Goal: Information Seeking & Learning: Learn about a topic

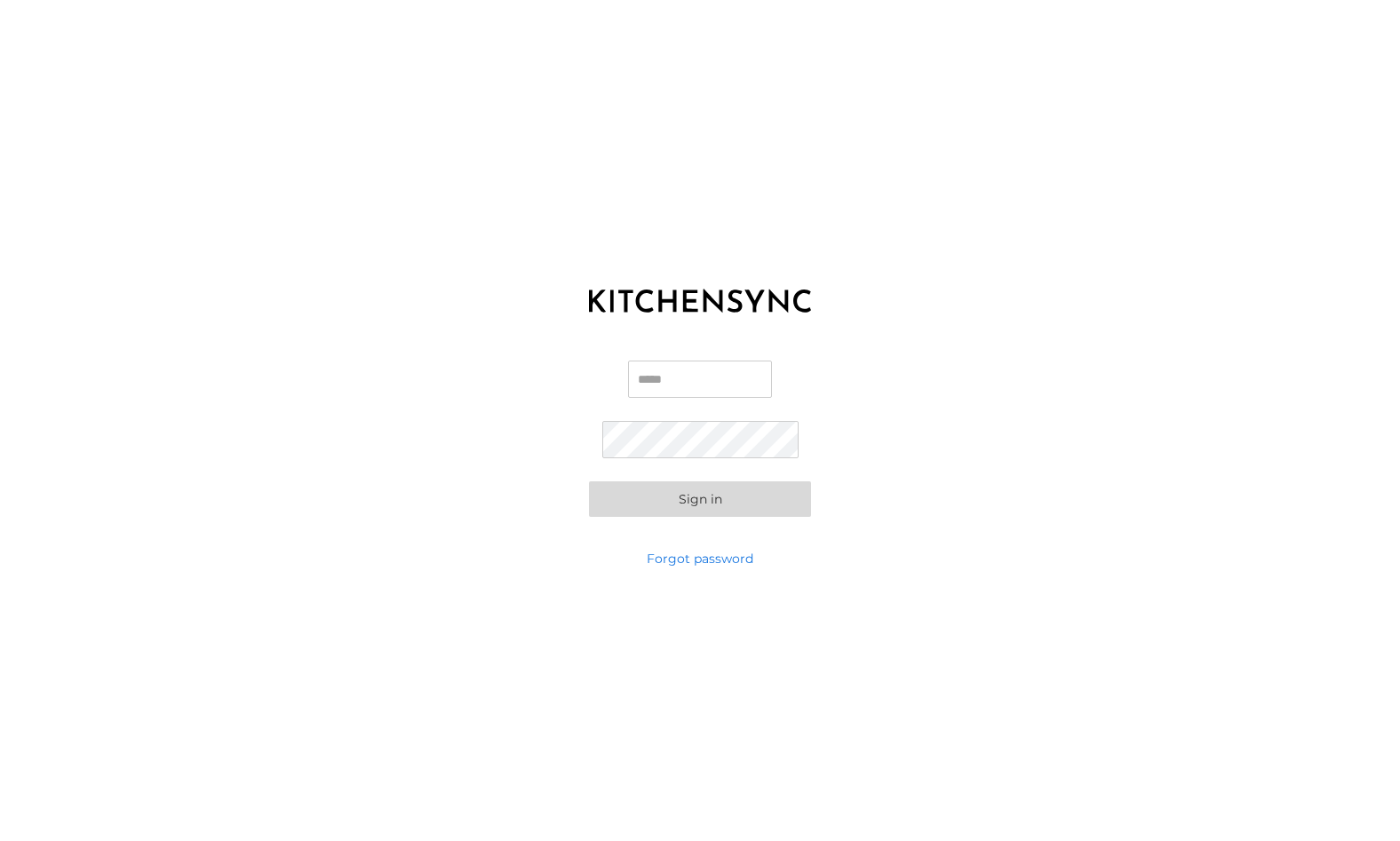
type input "**********"
click at [681, 512] on button "Sign in" at bounding box center [700, 499] width 222 height 35
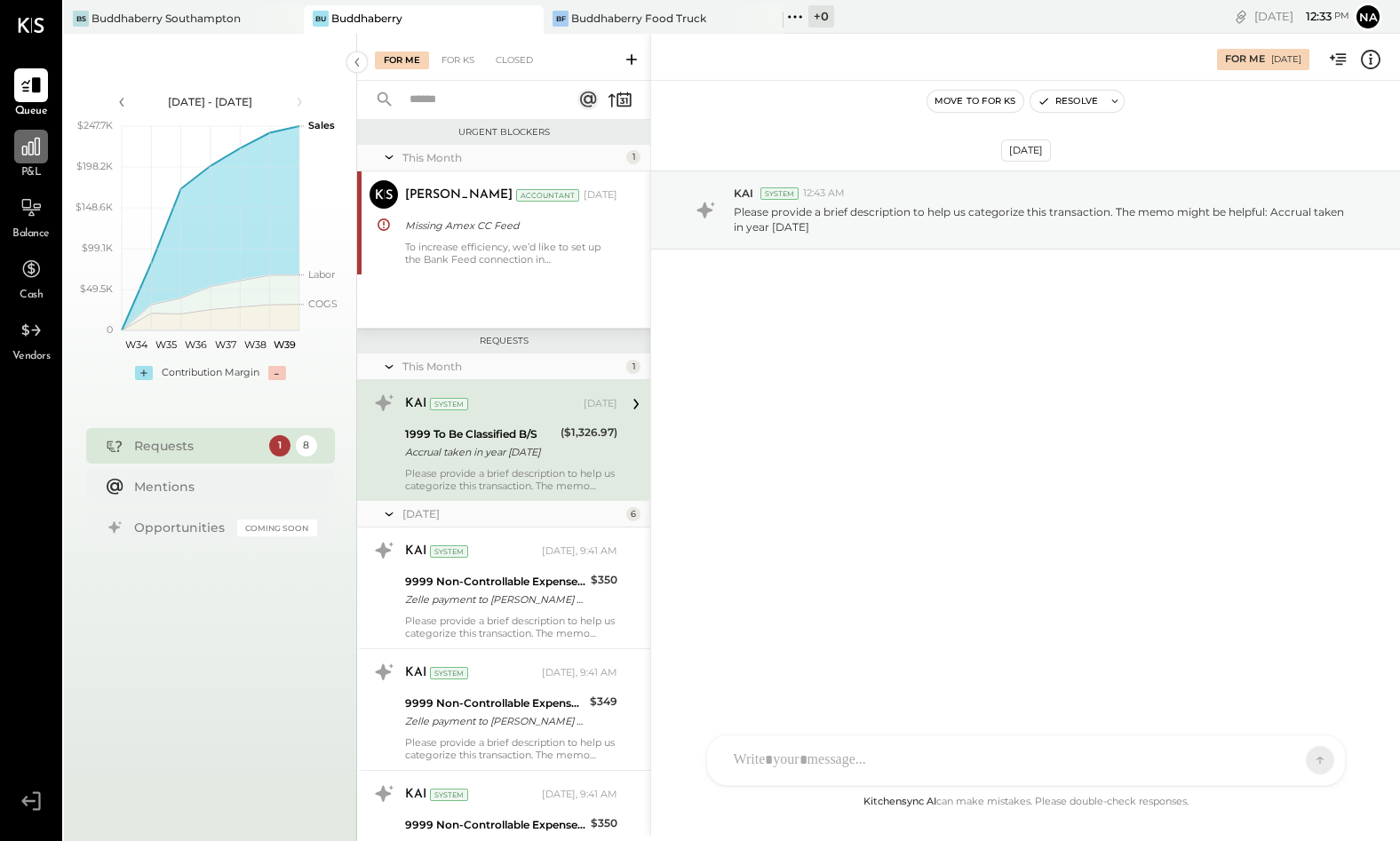
click at [22, 149] on icon at bounding box center [31, 146] width 23 height 23
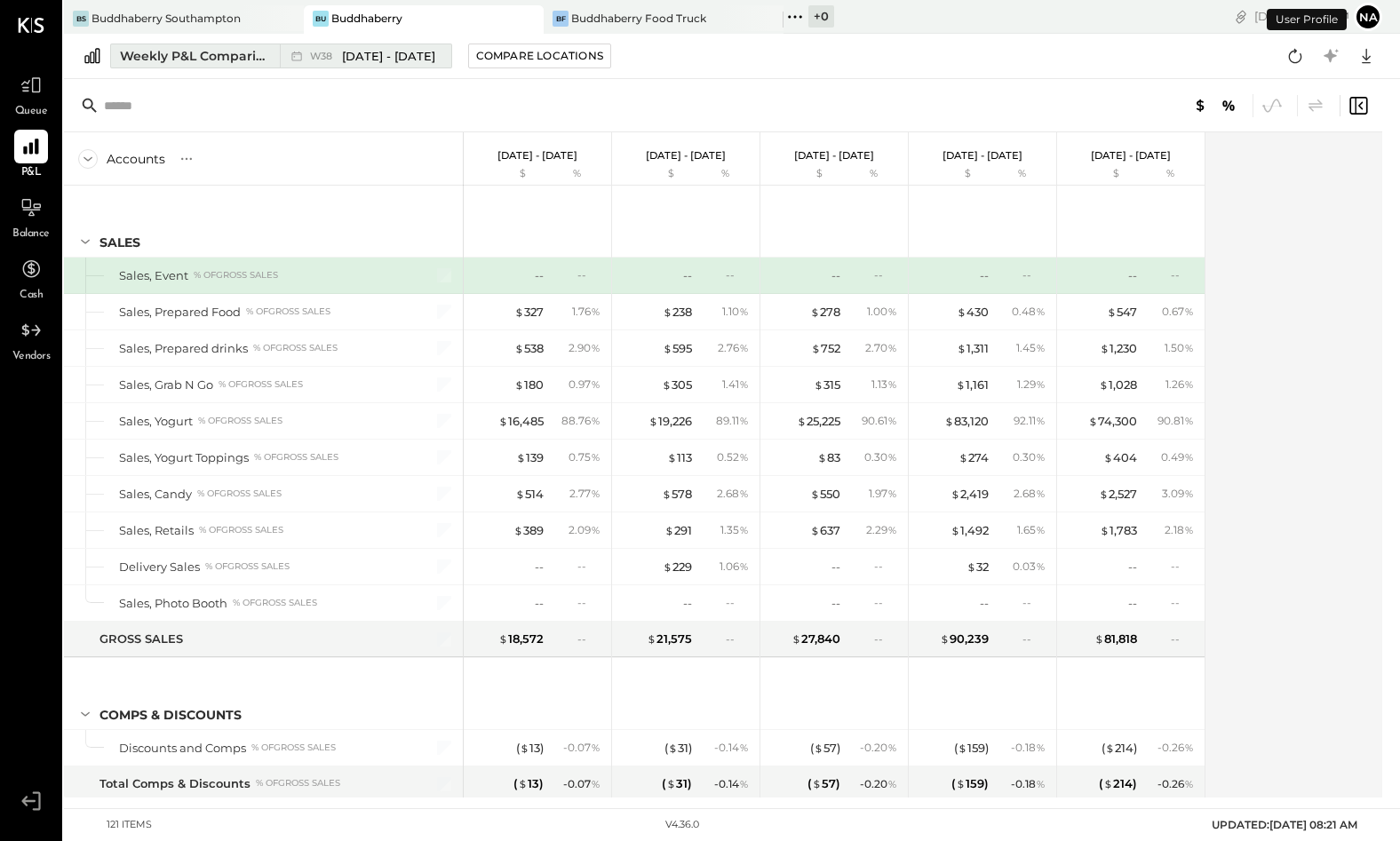
click at [186, 59] on div "Weekly P&L Comparison" at bounding box center [193, 56] width 149 height 18
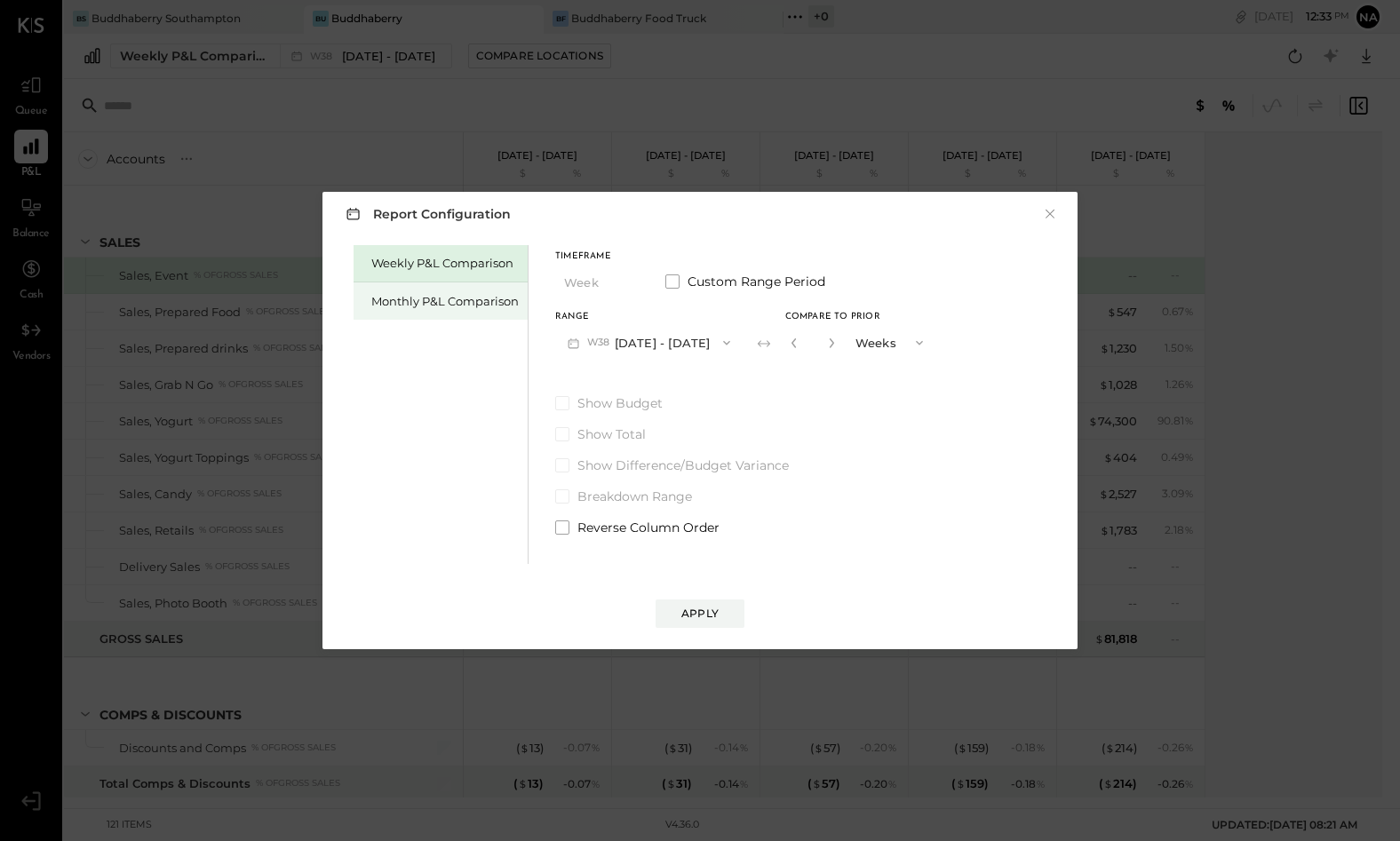
click at [439, 287] on div "Monthly P&L Comparison" at bounding box center [441, 301] width 175 height 37
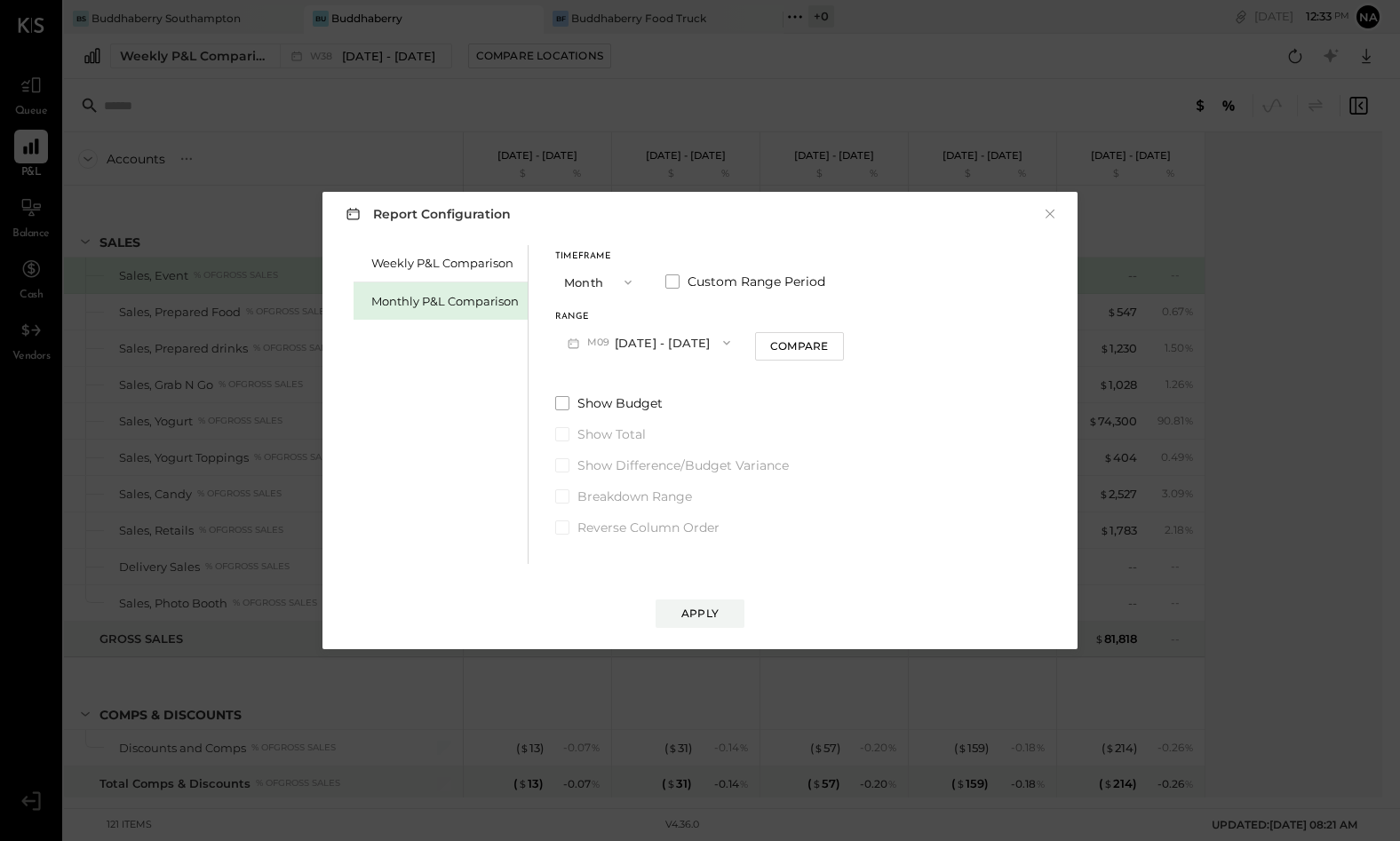
click at [603, 355] on button "M09 [DATE] - [DATE]" at bounding box center [649, 342] width 188 height 33
click at [585, 278] on button "Month" at bounding box center [599, 282] width 89 height 33
click at [577, 334] on div "YTD" at bounding box center [599, 346] width 87 height 32
click at [561, 360] on span at bounding box center [562, 357] width 14 height 14
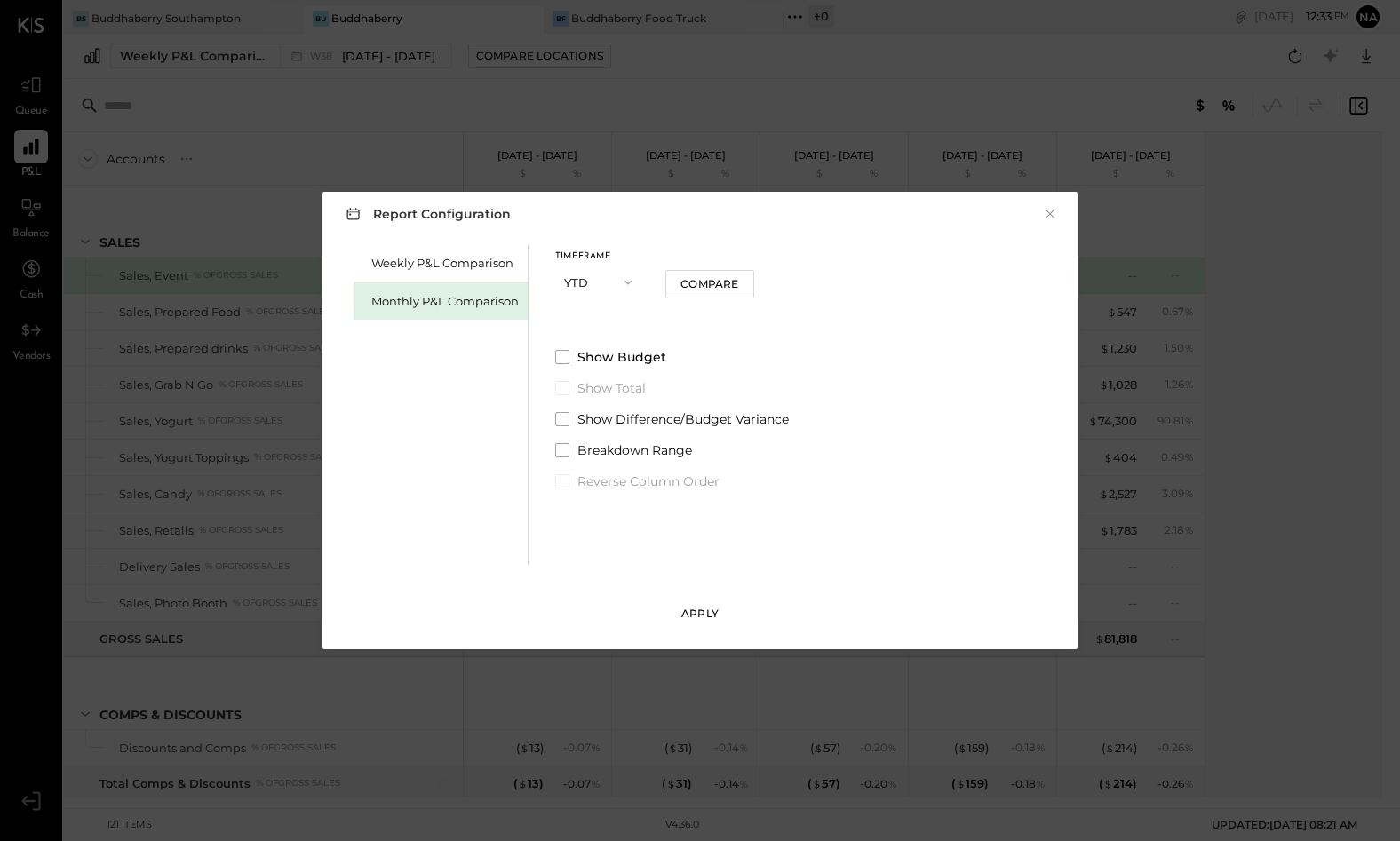
click at [697, 609] on div "Apply" at bounding box center [699, 613] width 37 height 15
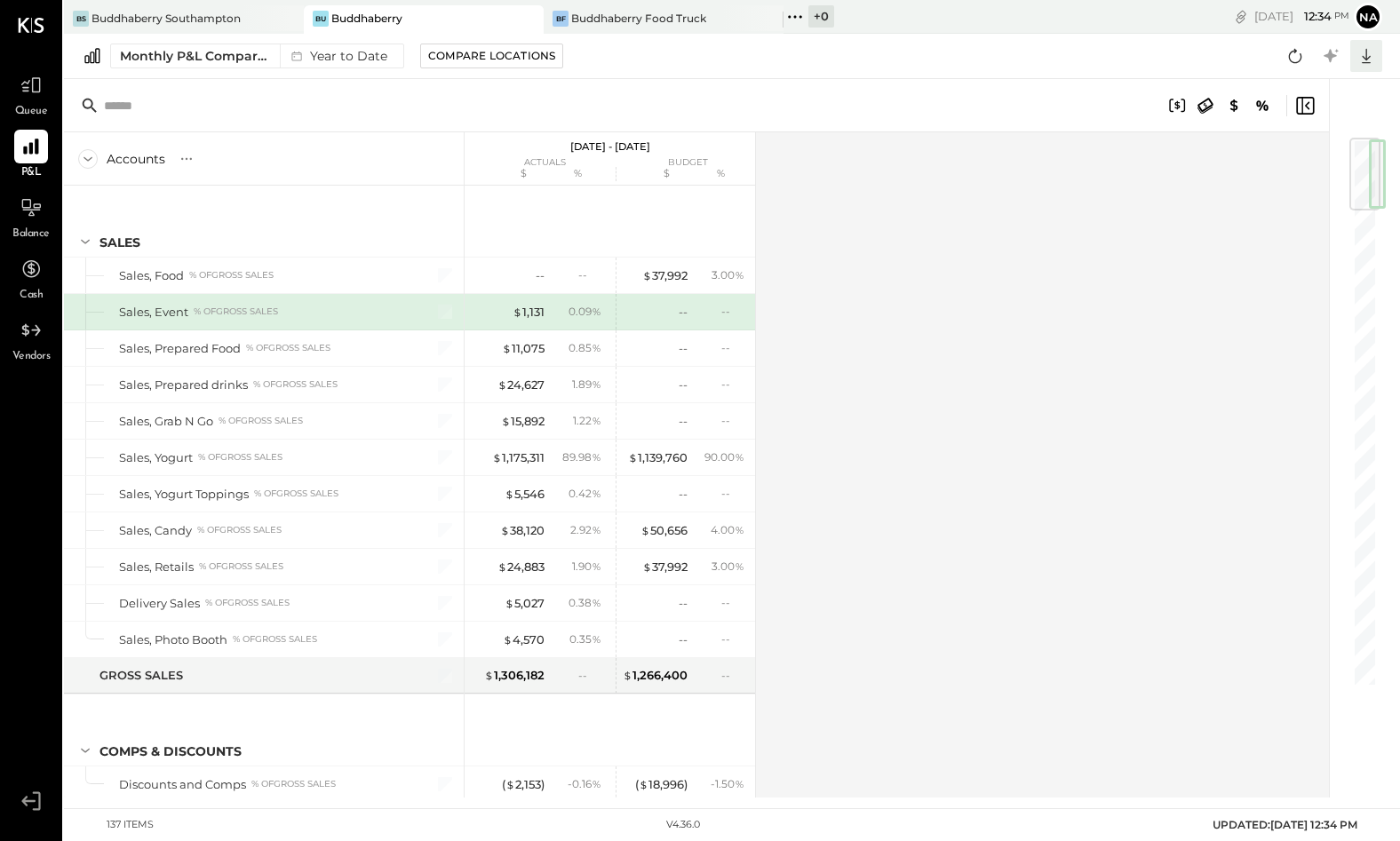
click at [1369, 51] on icon at bounding box center [1366, 56] width 23 height 23
click at [1290, 161] on div "Excel" at bounding box center [1312, 159] width 142 height 37
click at [177, 21] on div "Buddhaberry Southampton" at bounding box center [165, 18] width 149 height 15
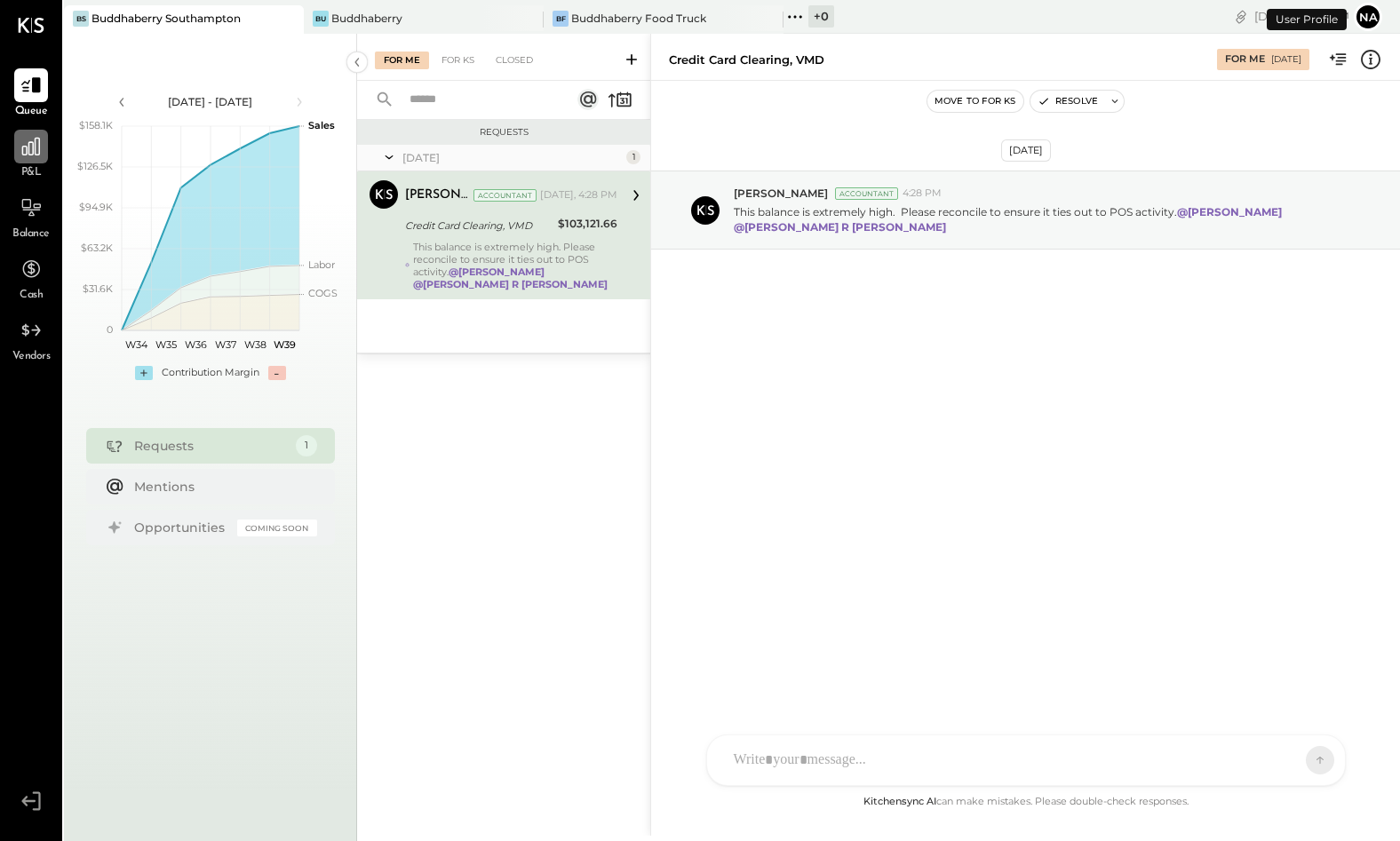
click at [34, 155] on icon at bounding box center [31, 146] width 23 height 23
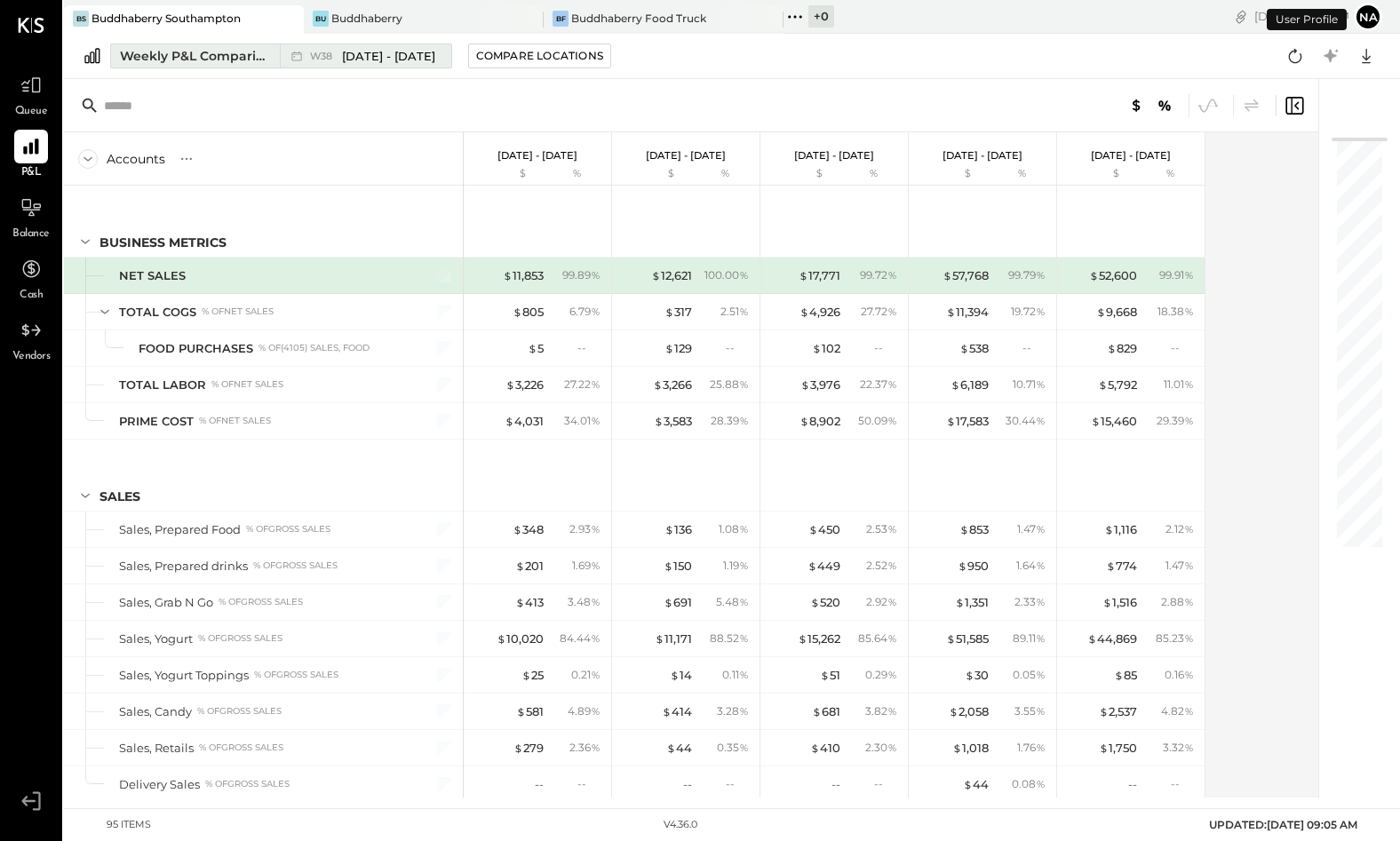
click at [187, 58] on div "Weekly P&L Comparison" at bounding box center [193, 56] width 149 height 18
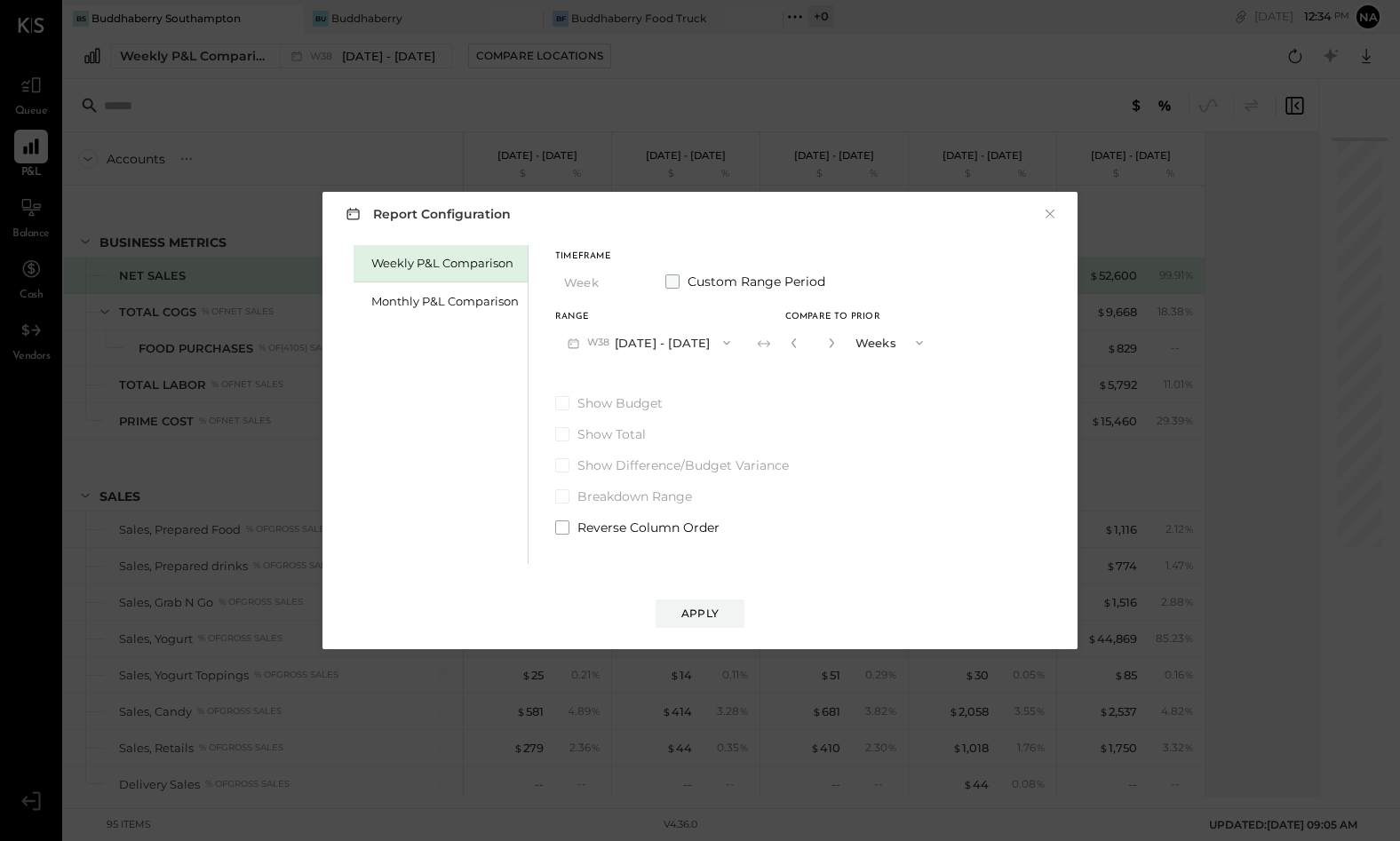
click at [669, 285] on span at bounding box center [672, 281] width 14 height 14
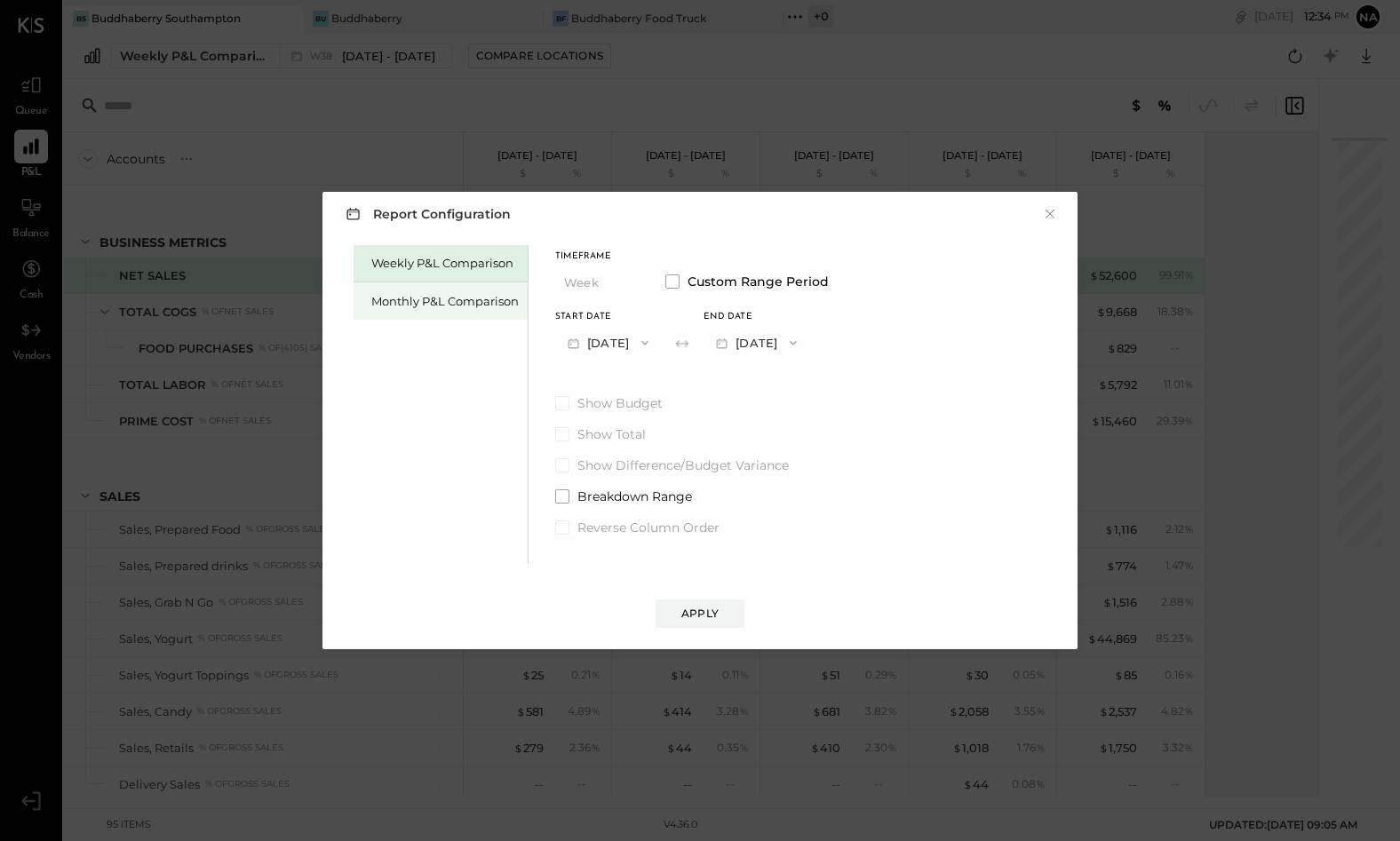
click at [417, 301] on div "Monthly P&L Comparison" at bounding box center [445, 302] width 147 height 17
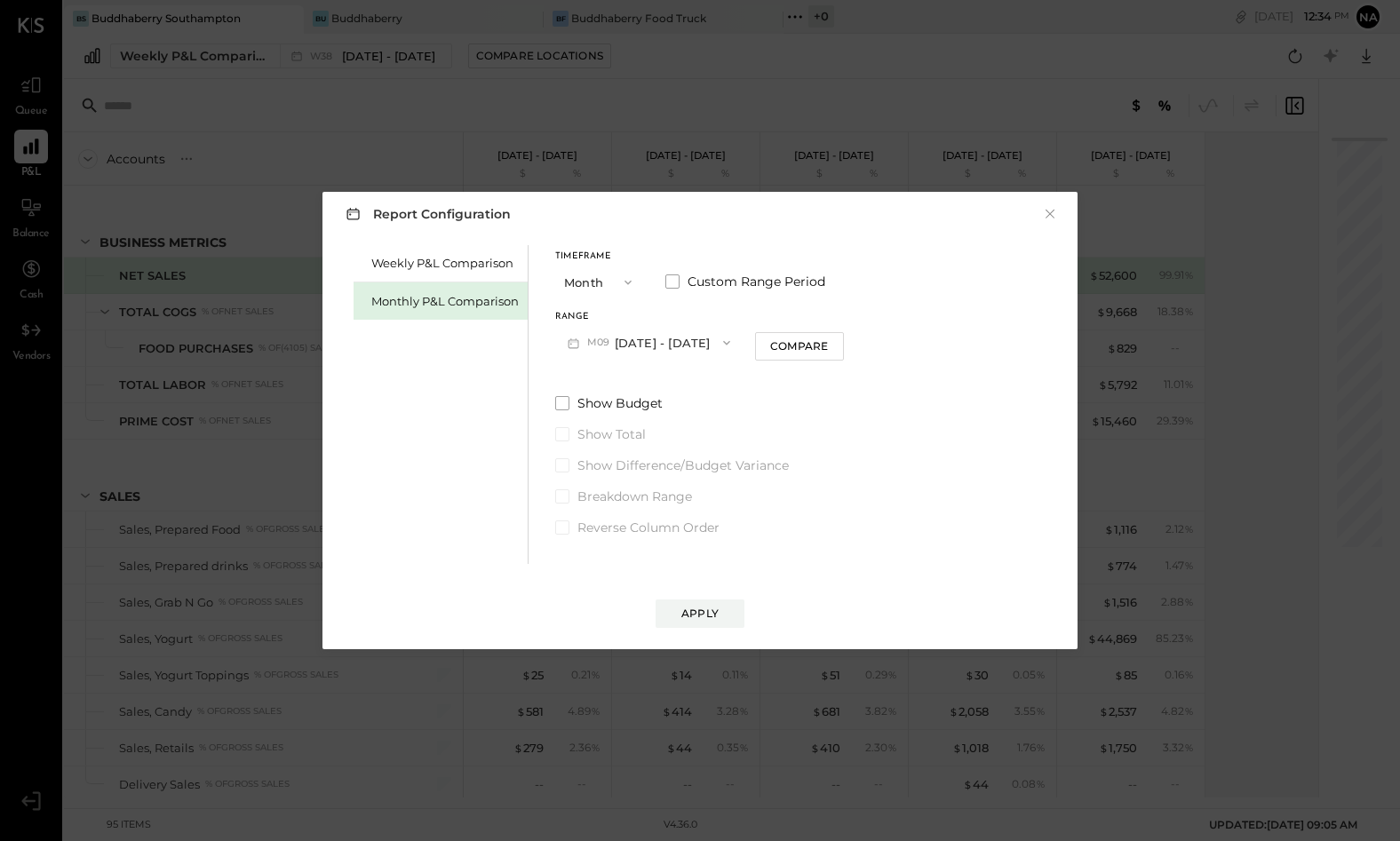
click at [582, 281] on button "Month" at bounding box center [599, 282] width 89 height 33
click at [580, 342] on span "YTD" at bounding box center [578, 345] width 18 height 11
click at [561, 349] on label "Show Budget" at bounding box center [672, 357] width 233 height 18
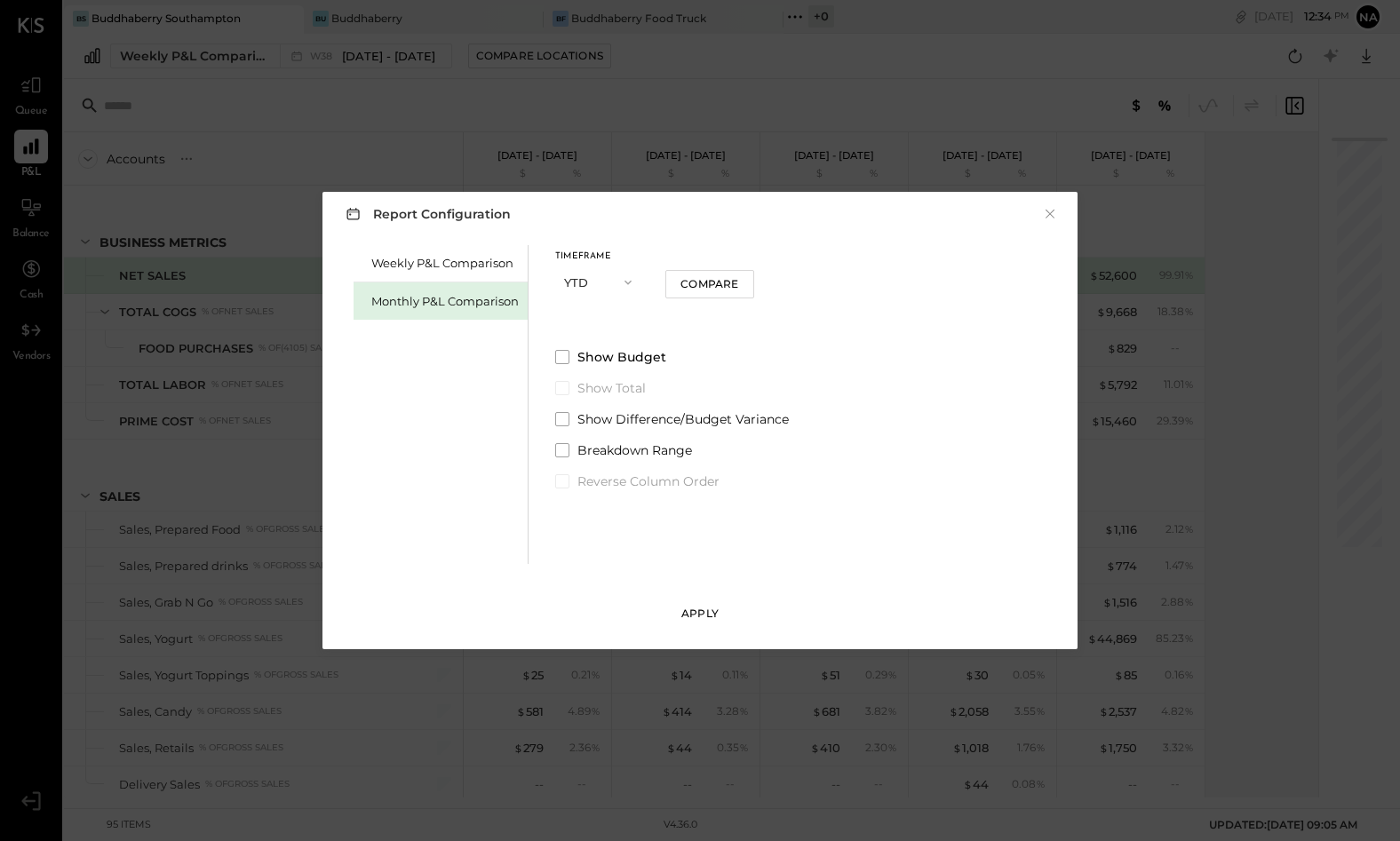
click at [687, 612] on div "Apply" at bounding box center [699, 613] width 37 height 15
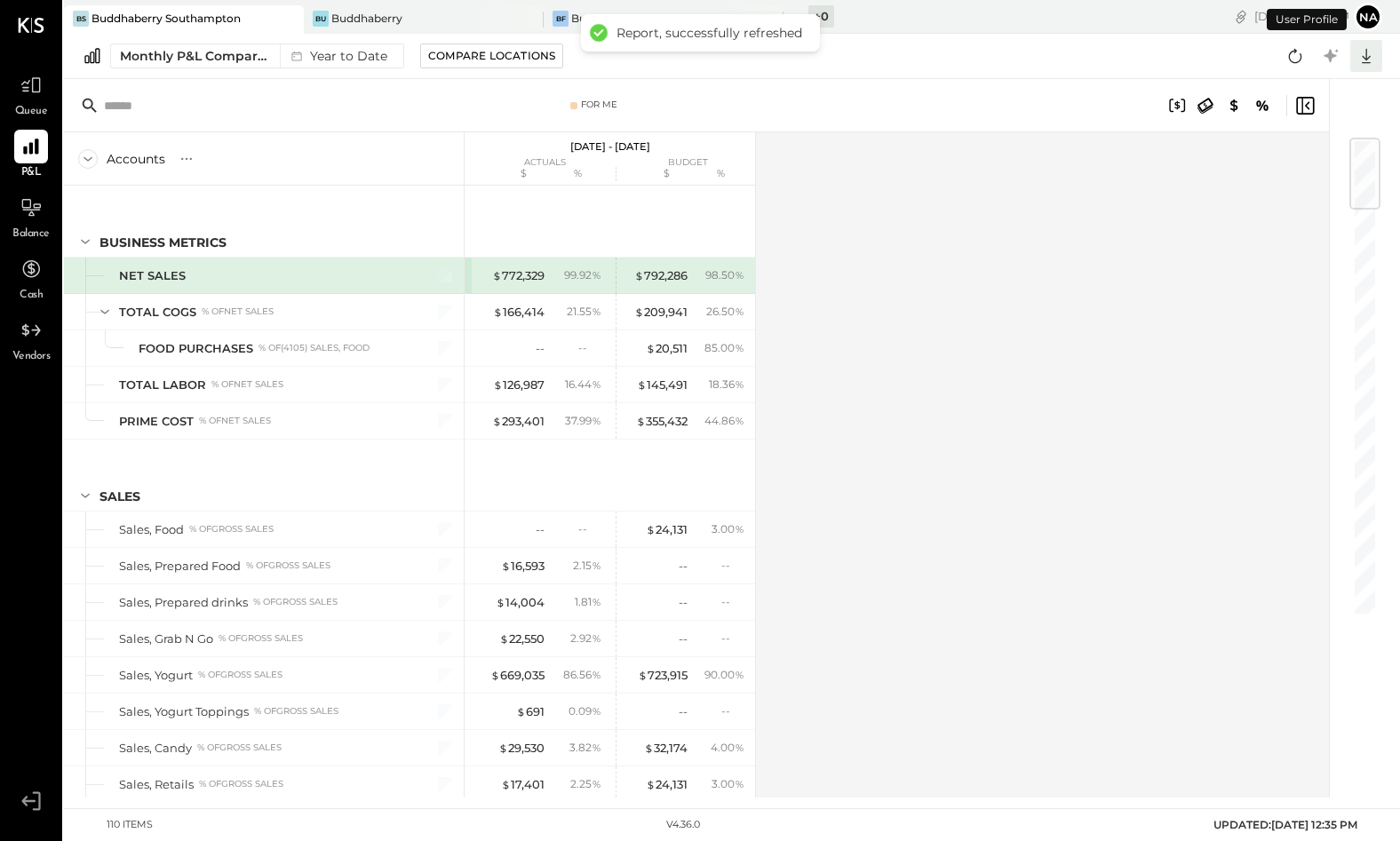
click at [1366, 59] on icon at bounding box center [1366, 57] width 9 height 15
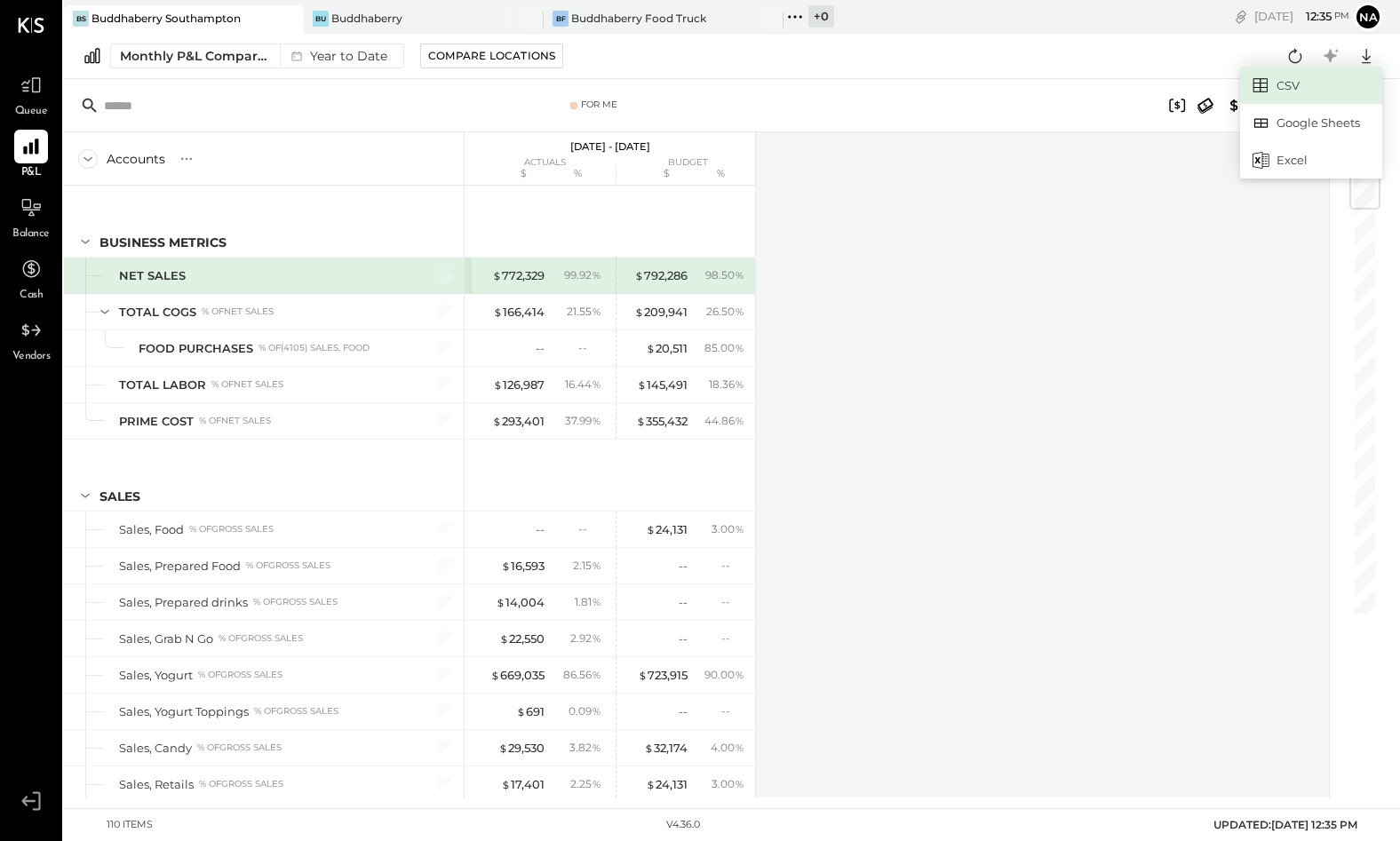
click at [1290, 93] on link "CSV" at bounding box center [1312, 84] width 142 height 37
click at [1367, 52] on icon at bounding box center [1366, 56] width 23 height 23
click at [1290, 156] on div "Excel" at bounding box center [1312, 159] width 142 height 37
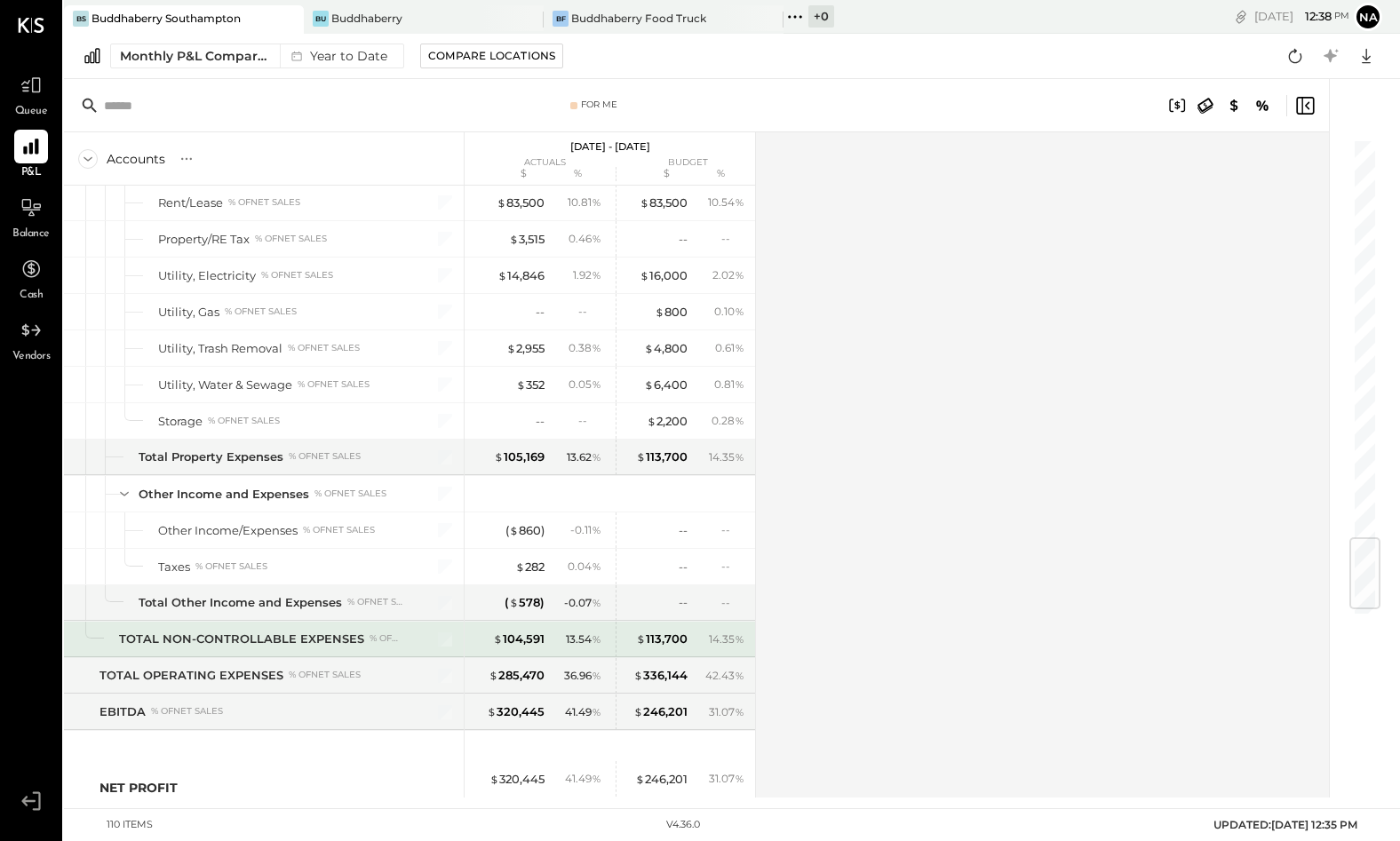
scroll to position [3431, 0]
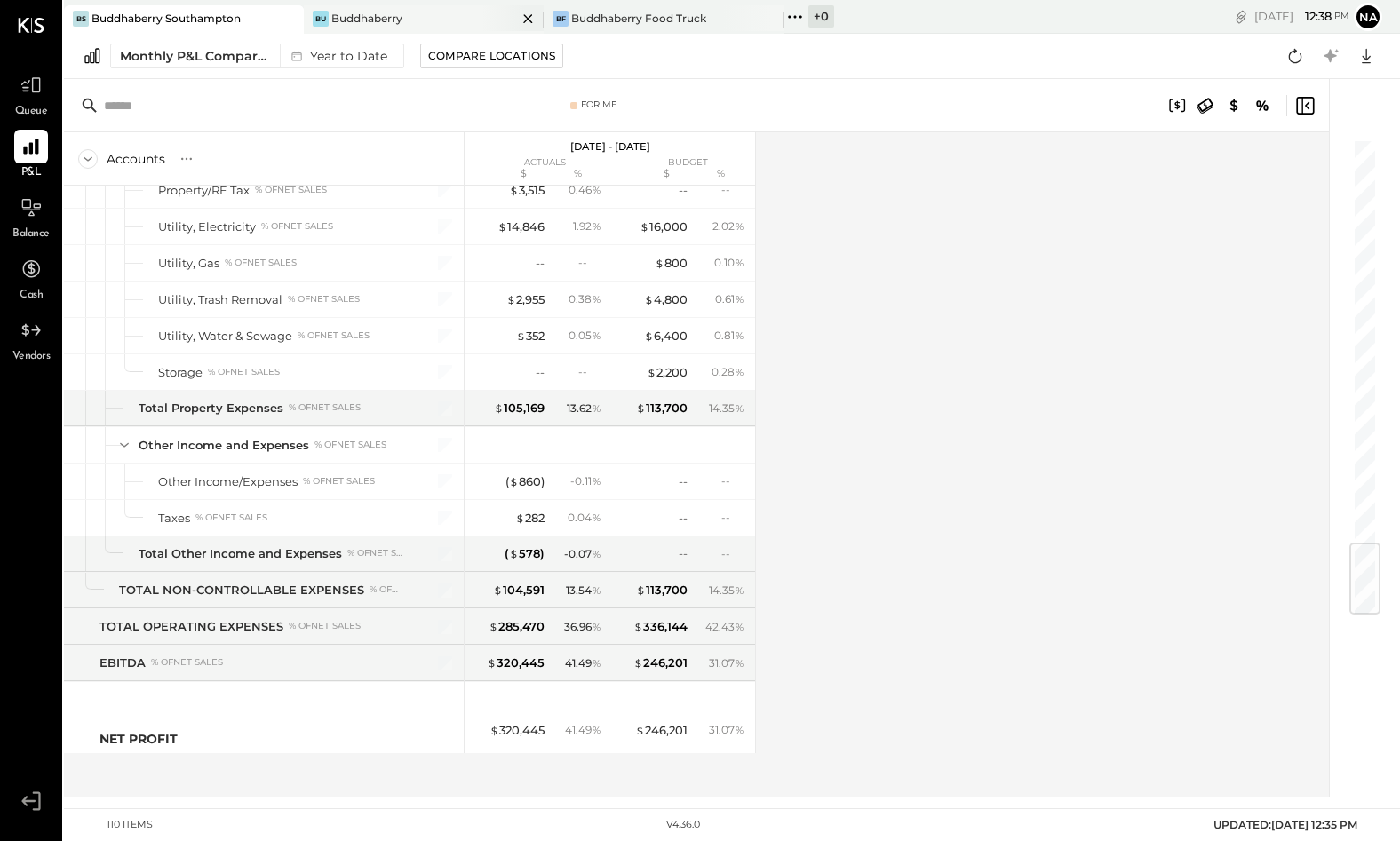
click at [395, 10] on div "Buddhaberry" at bounding box center [366, 18] width 71 height 15
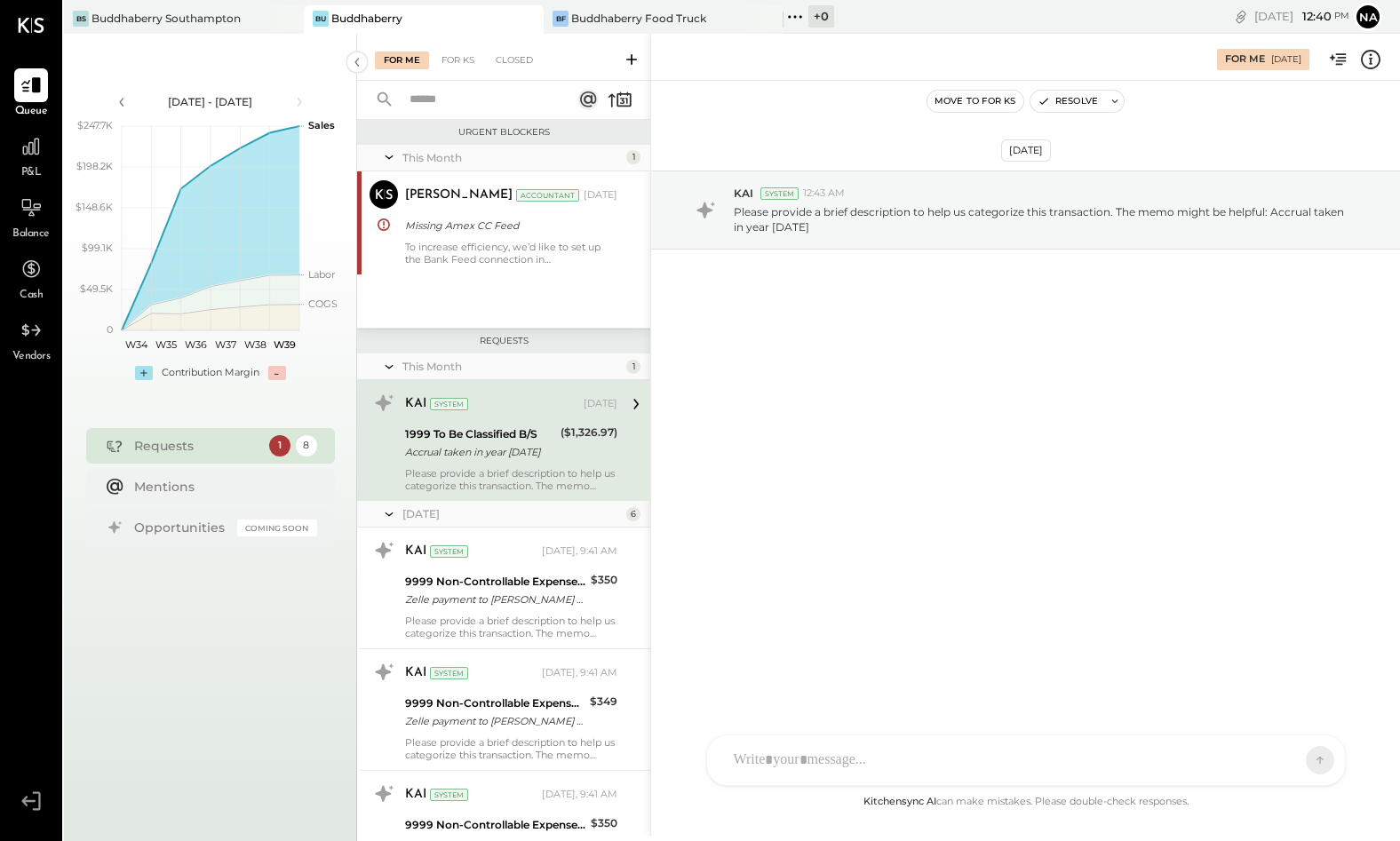
click at [38, 168] on span "P&L" at bounding box center [31, 173] width 21 height 16
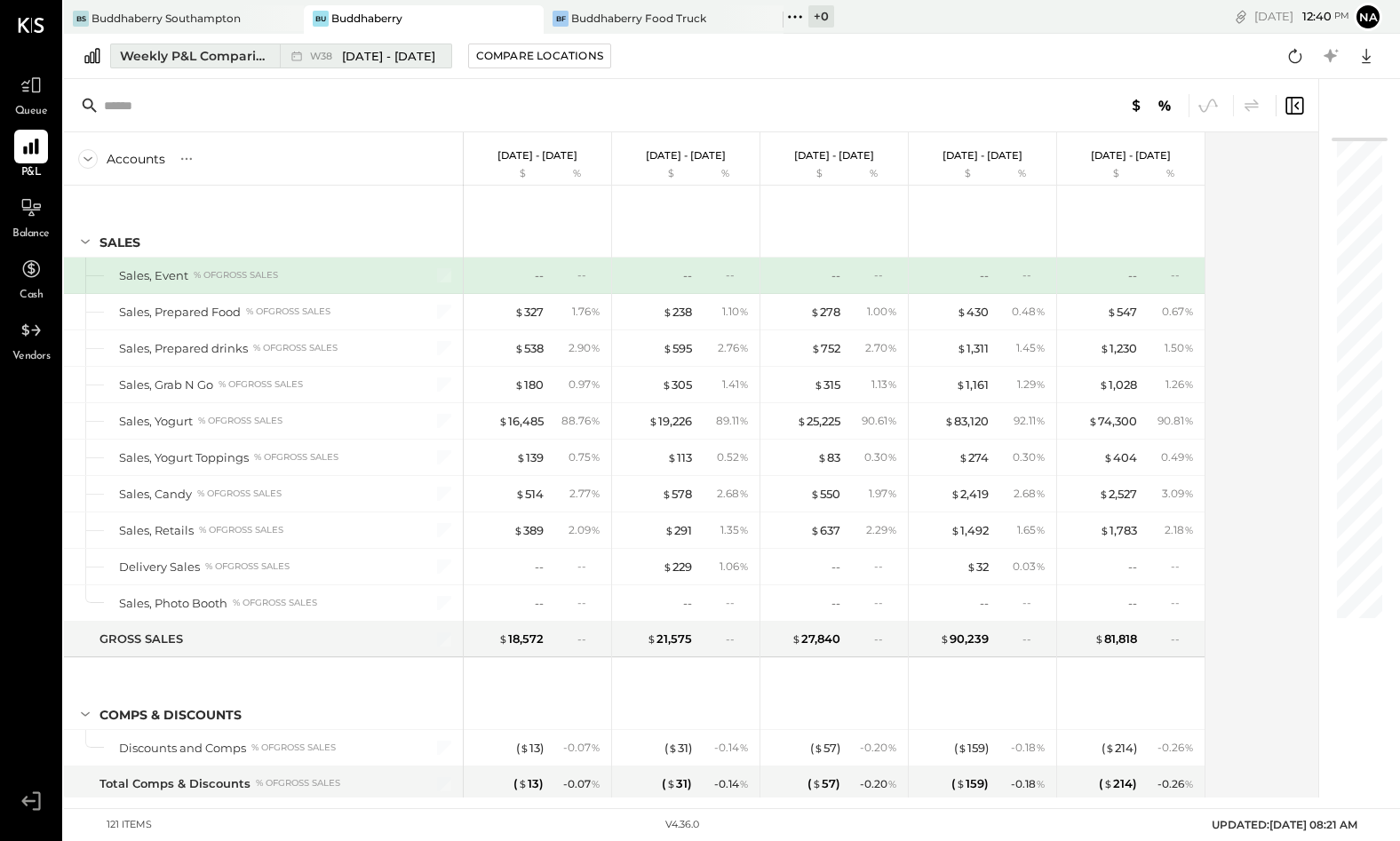
click at [162, 64] on div "Weekly P&L Comparison" at bounding box center [193, 56] width 149 height 18
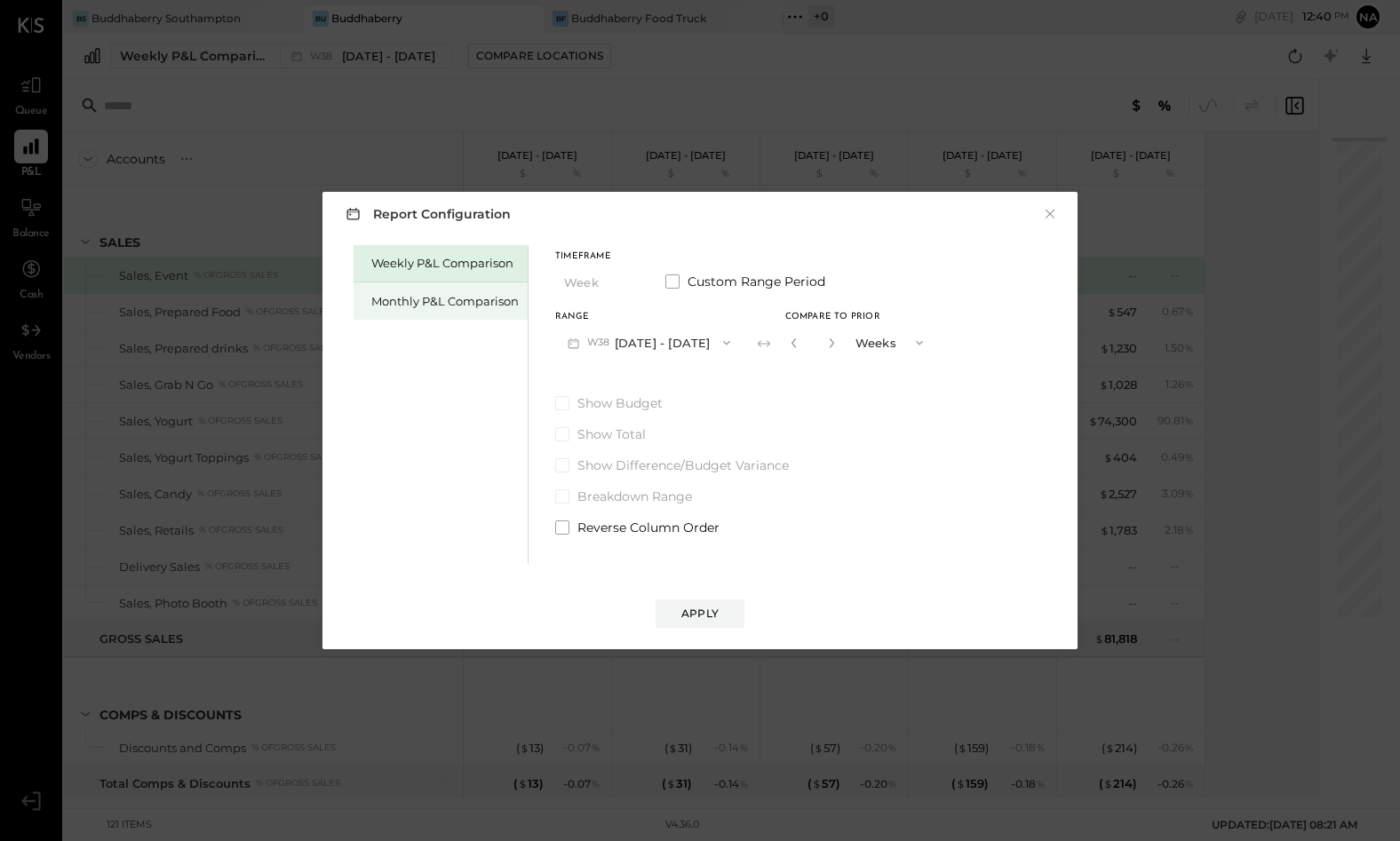
click at [424, 299] on div "Monthly P&L Comparison" at bounding box center [445, 302] width 147 height 17
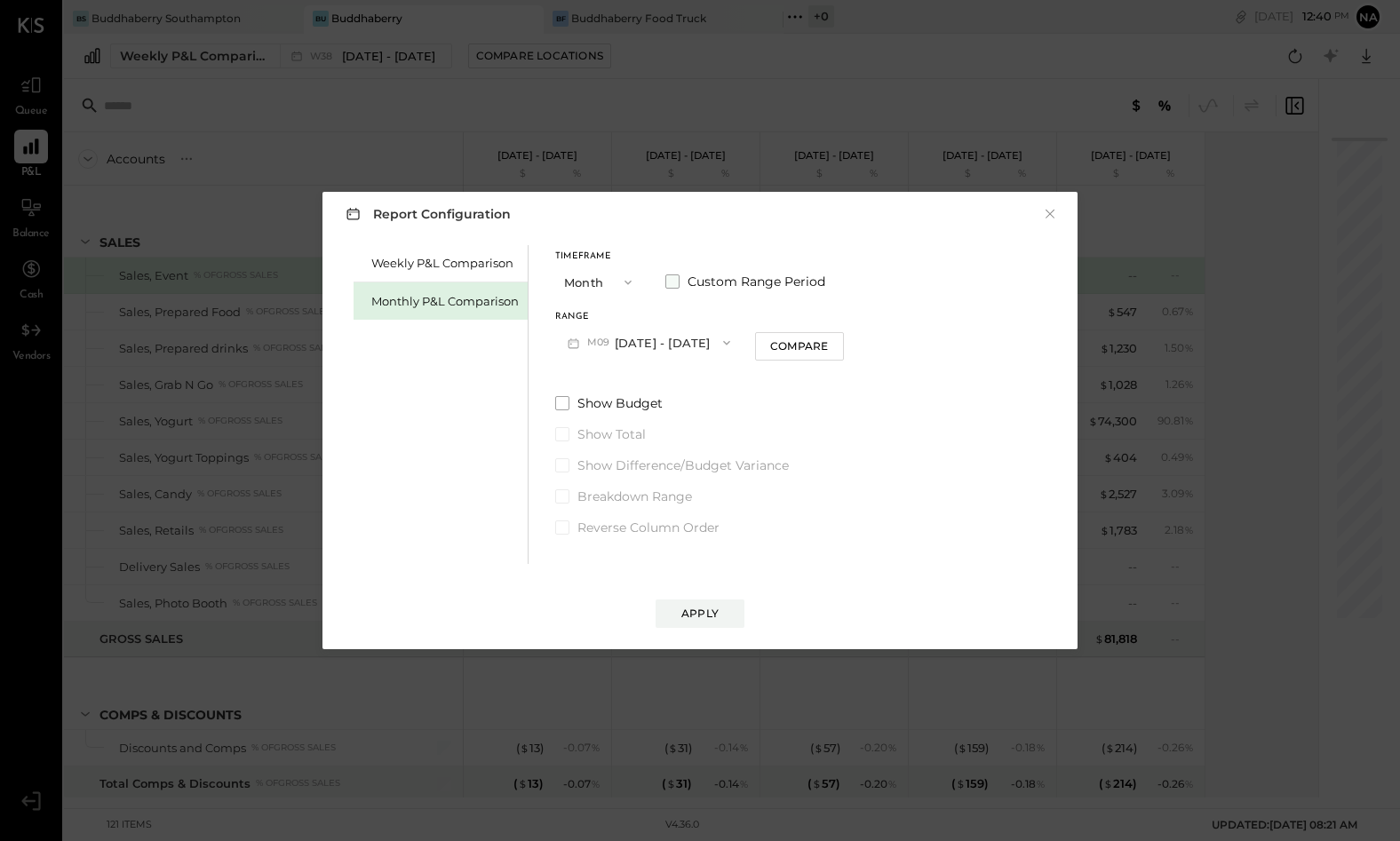
click at [675, 280] on span at bounding box center [672, 281] width 14 height 14
click at [641, 336] on button "[DATE]" at bounding box center [607, 342] width 105 height 33
click at [594, 264] on div "Timeframe Month" at bounding box center [599, 275] width 89 height 46
click at [595, 274] on button "Month" at bounding box center [599, 282] width 89 height 33
click at [594, 337] on div "YTD" at bounding box center [599, 346] width 87 height 32
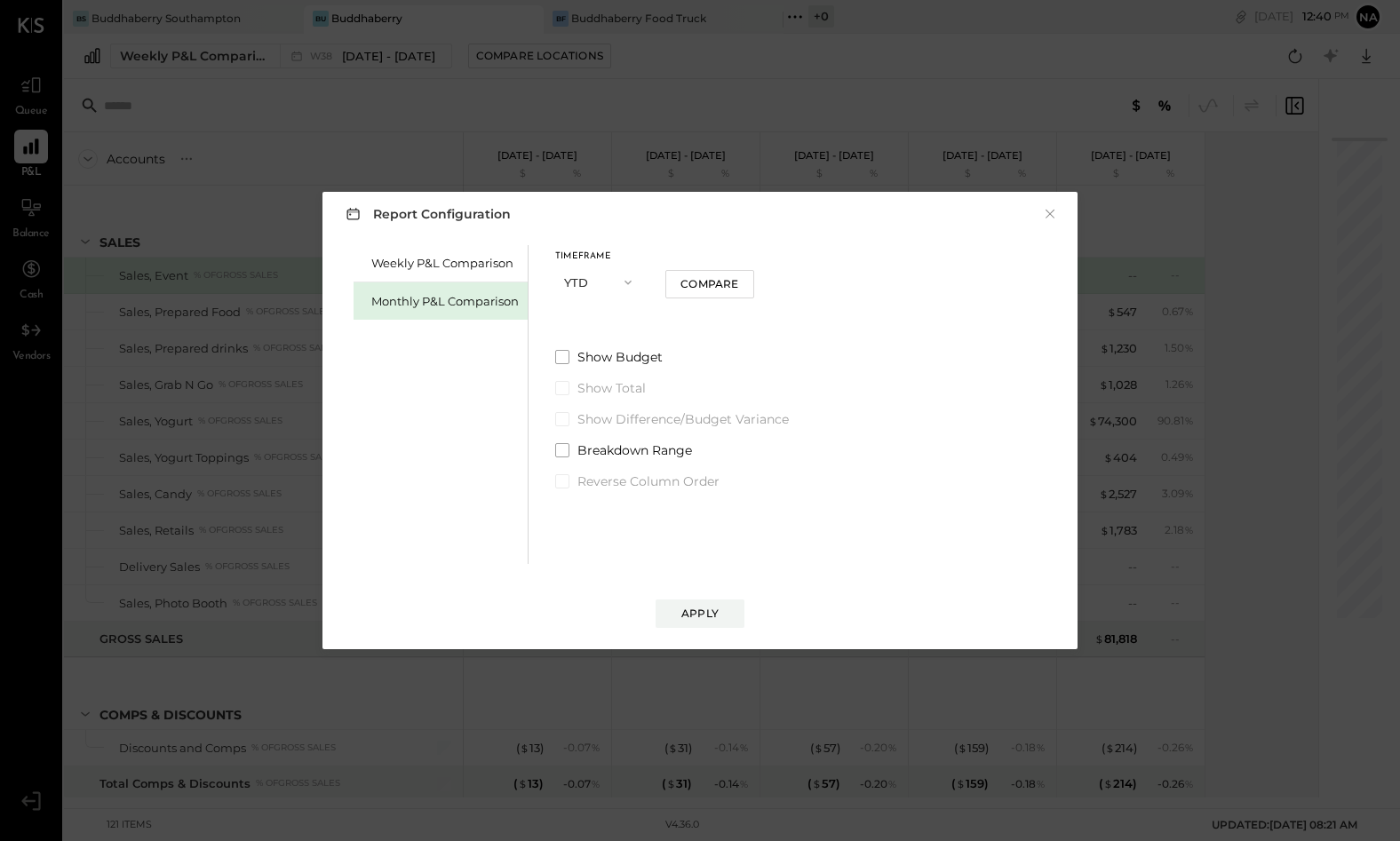
click at [549, 357] on div "Weekly P&L Comparison Monthly P&L Comparison Timeframe YTD Compare Show Budget …" at bounding box center [700, 402] width 720 height 323
click at [559, 357] on span at bounding box center [562, 357] width 14 height 14
click at [714, 618] on div "Apply" at bounding box center [699, 613] width 37 height 15
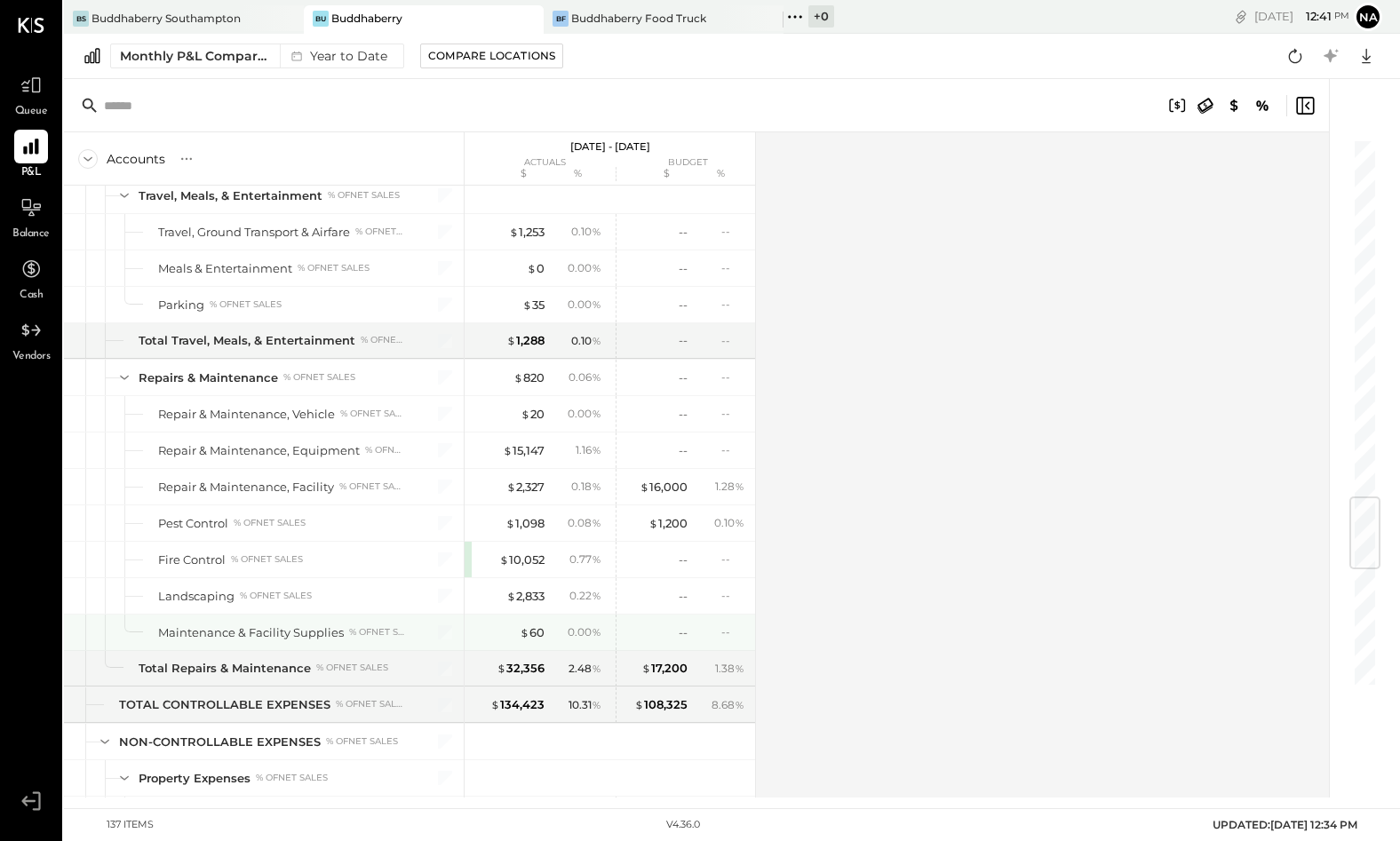
scroll to position [3064, 0]
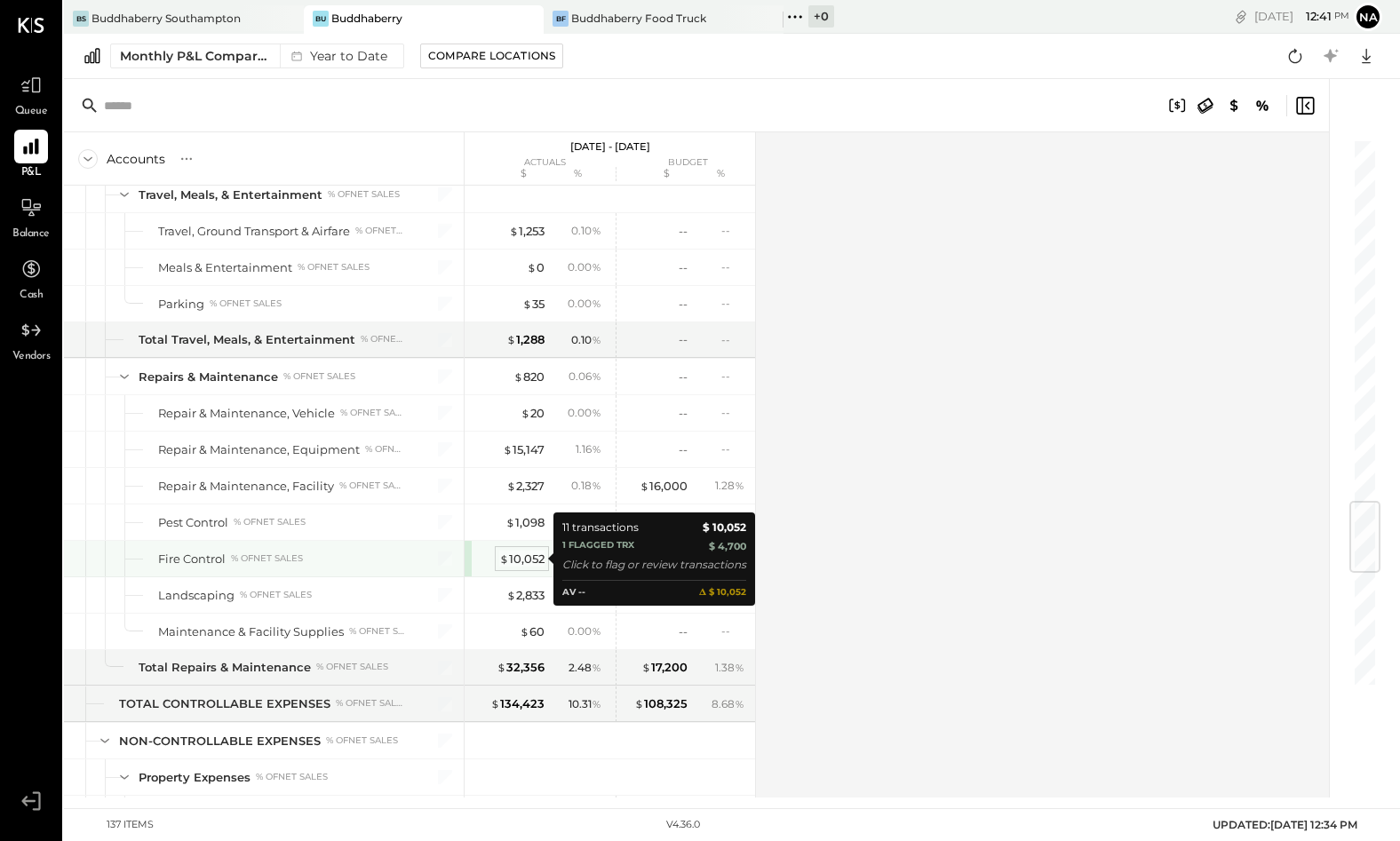
click at [525, 556] on div "$ 10,052" at bounding box center [522, 559] width 46 height 17
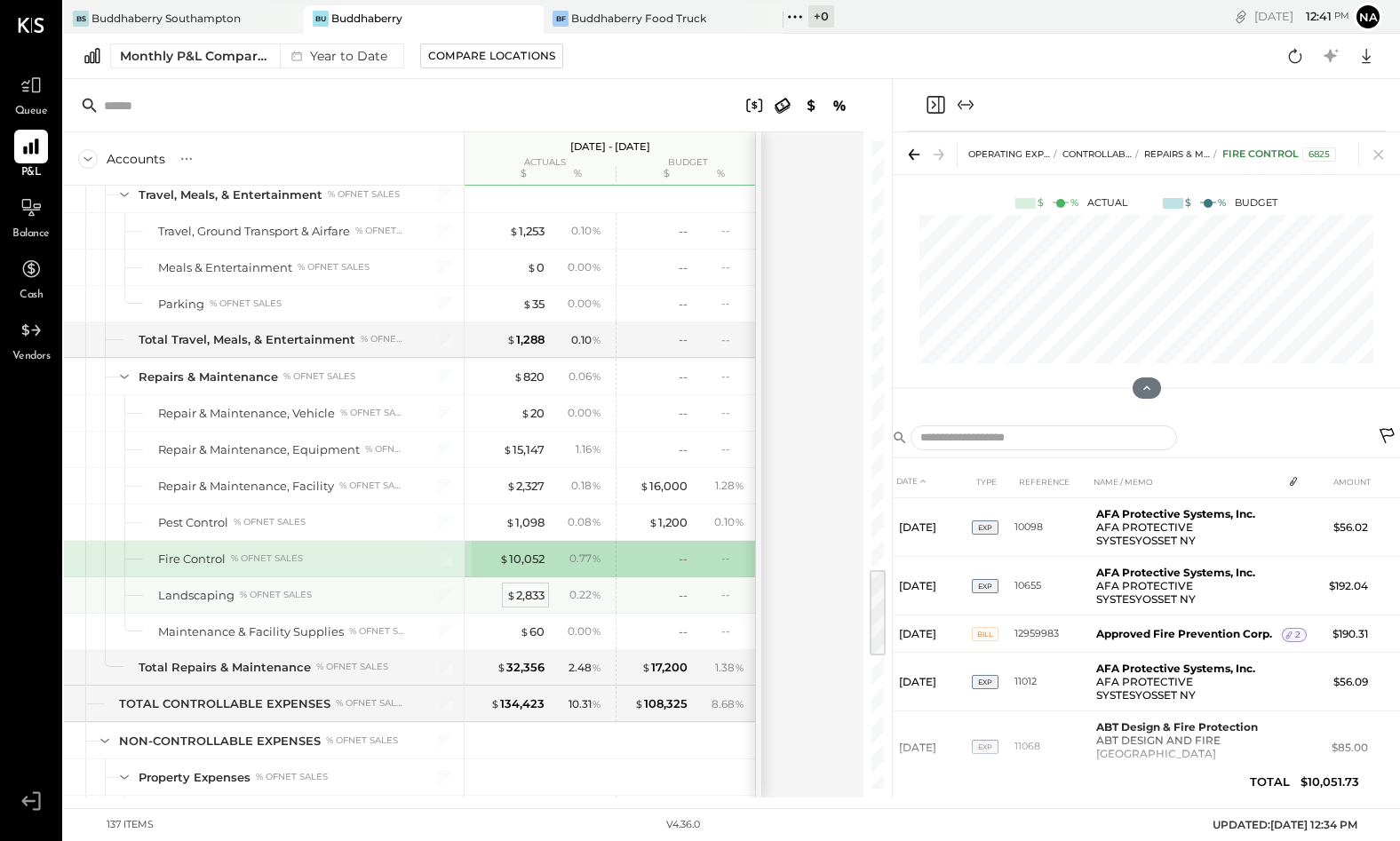
click at [512, 587] on div "$ 2,833" at bounding box center [525, 595] width 38 height 17
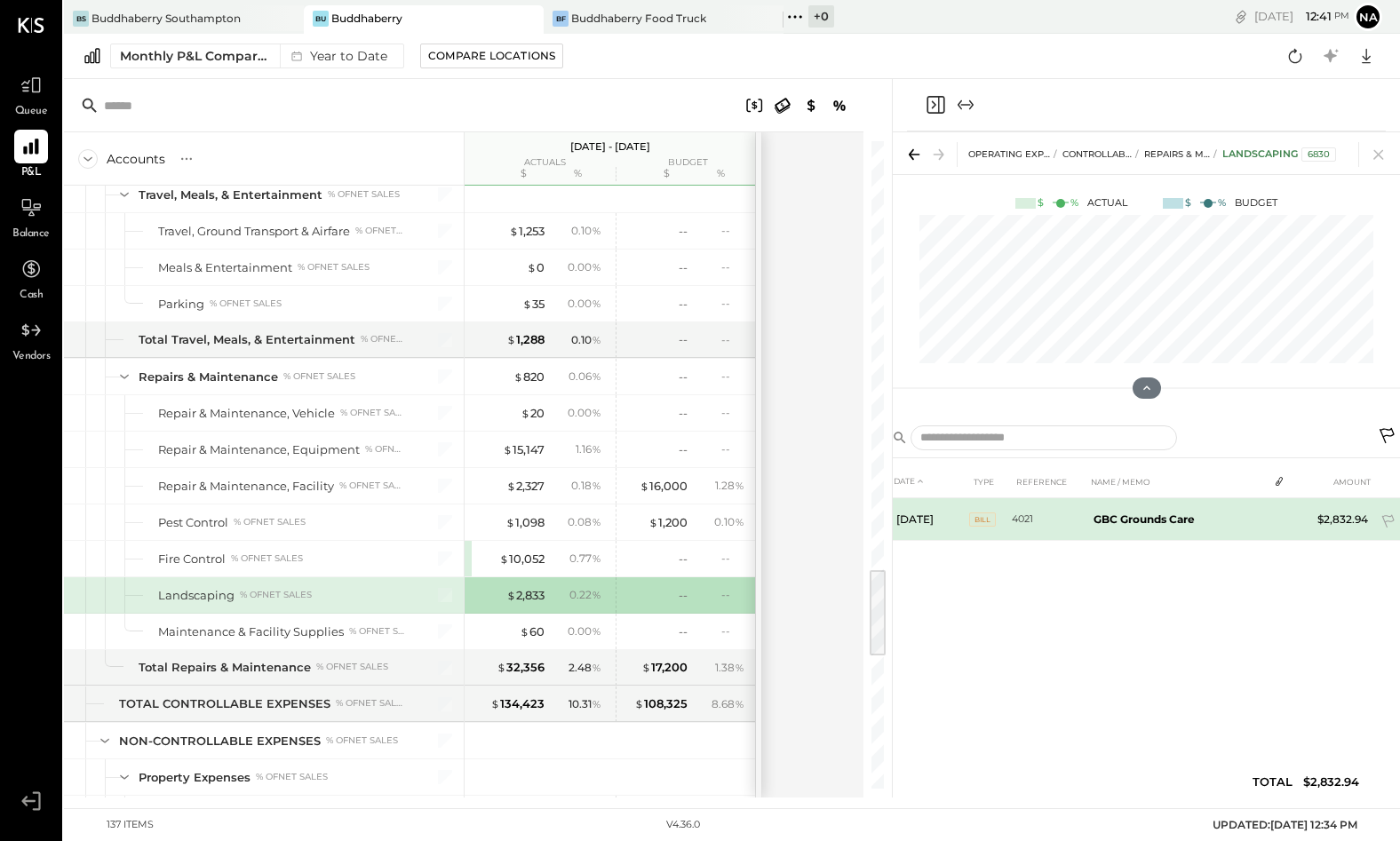
click at [1132, 525] on b "GBC Grounds Care" at bounding box center [1144, 519] width 101 height 13
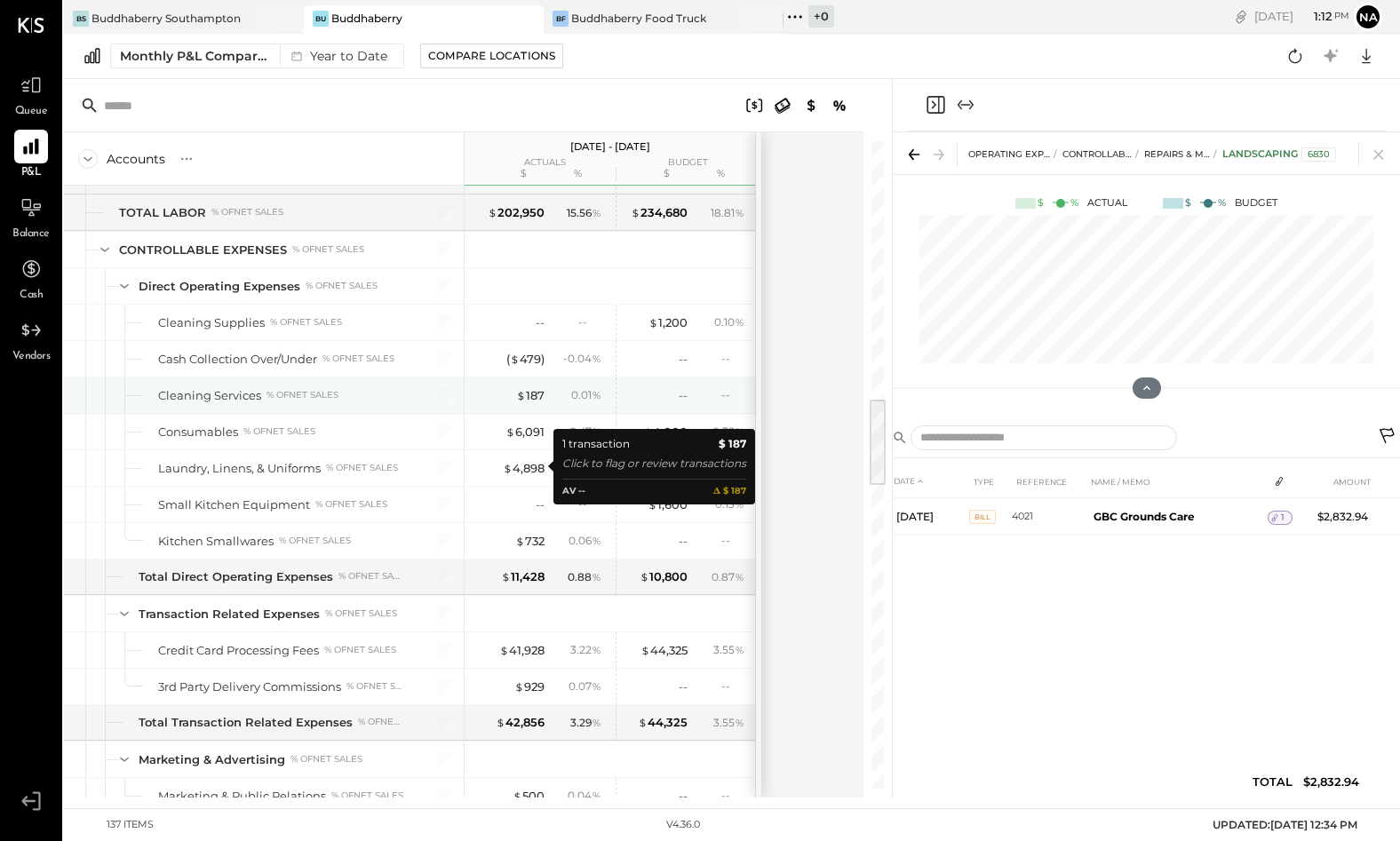
scroll to position [1845, 0]
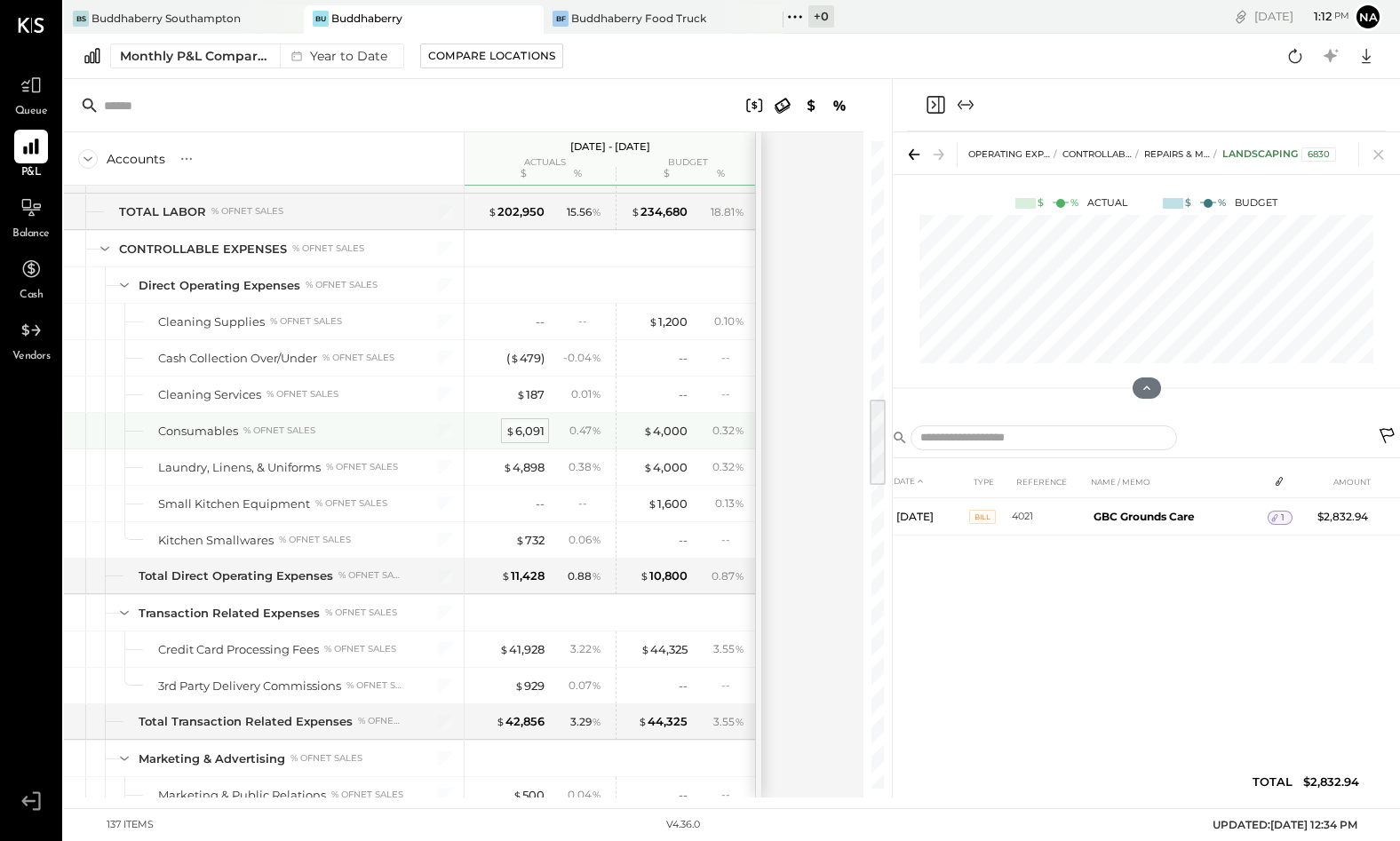
click at [534, 428] on div "$ 6,091" at bounding box center [525, 431] width 39 height 17
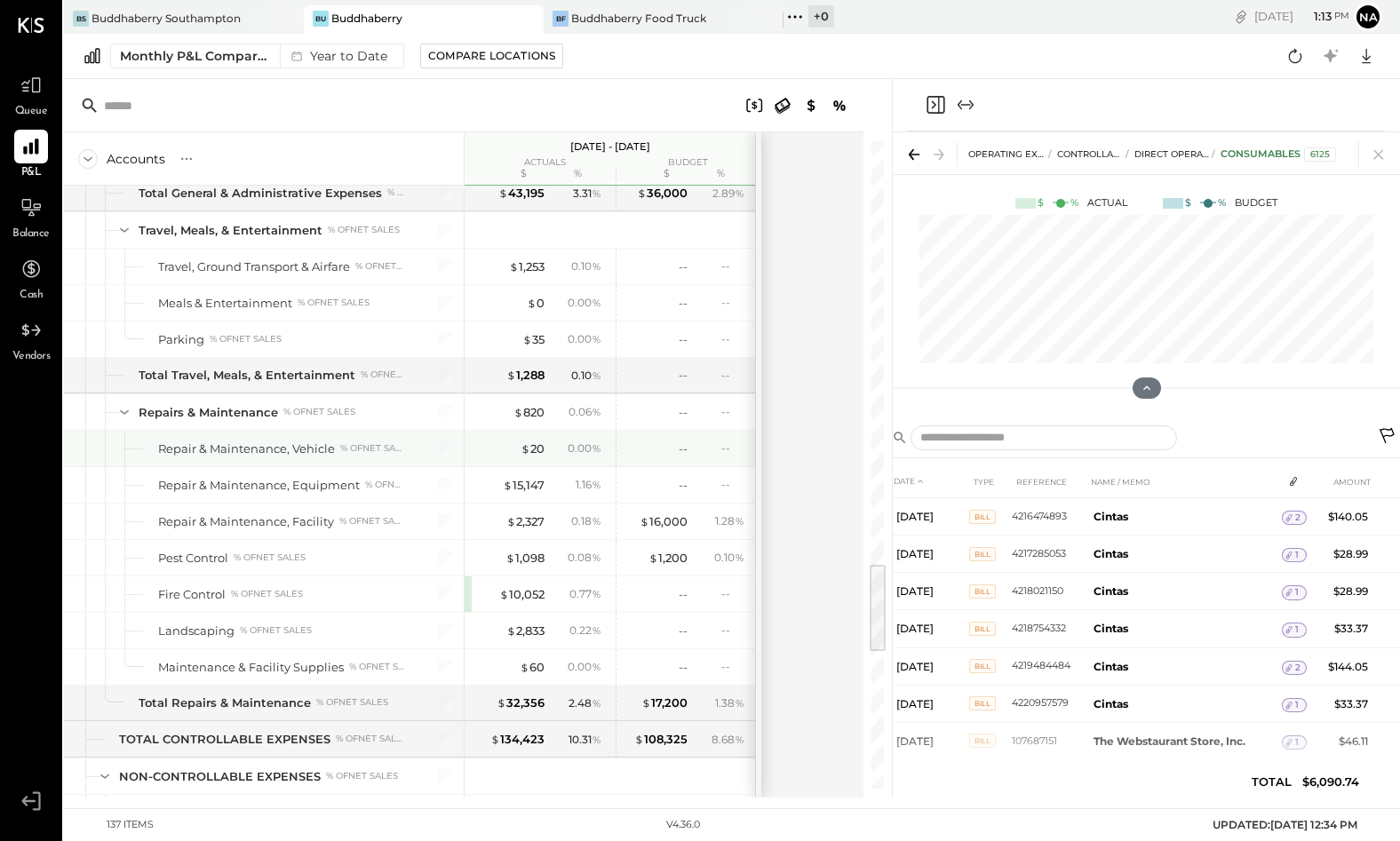
scroll to position [3031, 0]
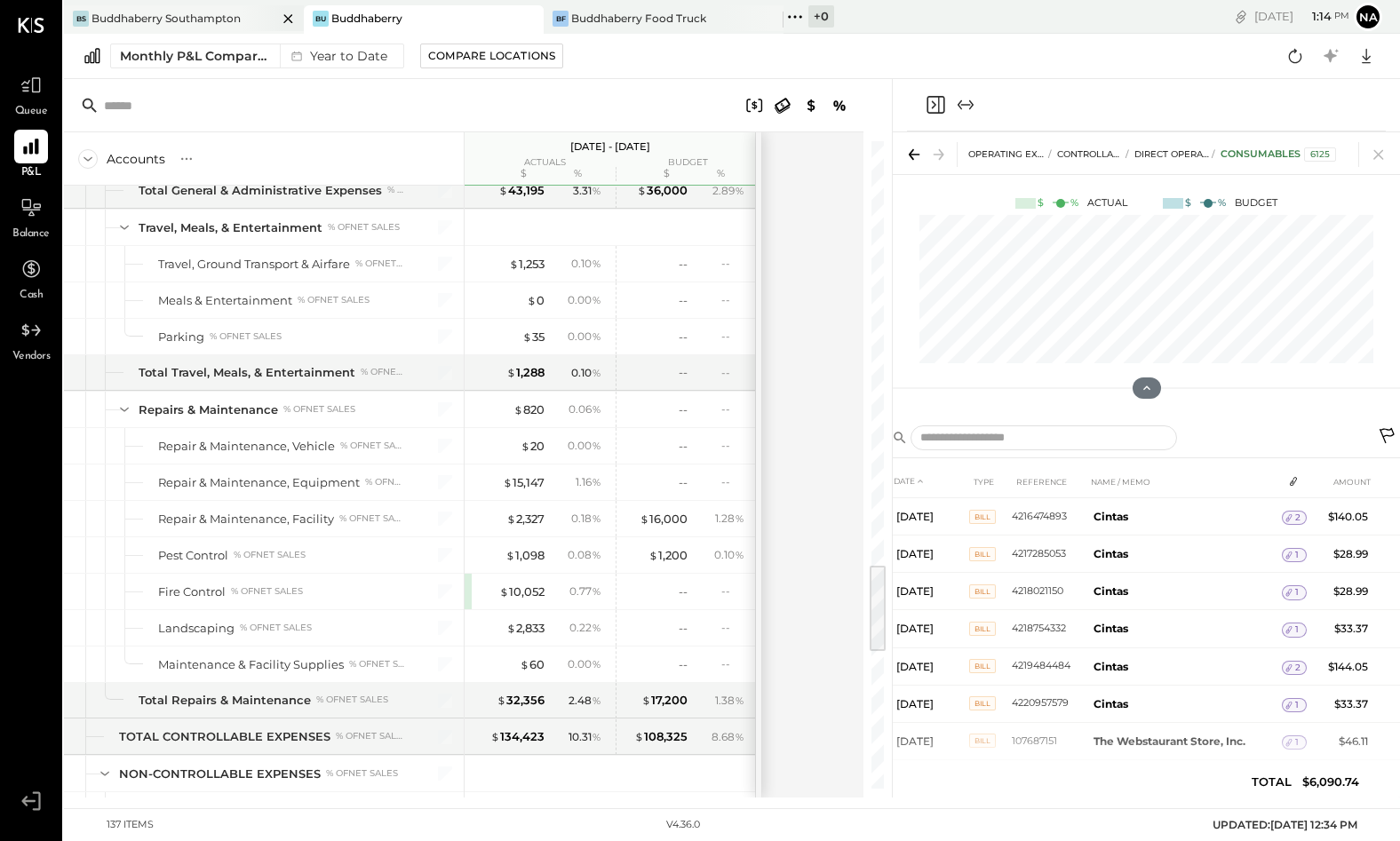
click at [165, 17] on div "Buddhaberry Southampton" at bounding box center [165, 18] width 149 height 15
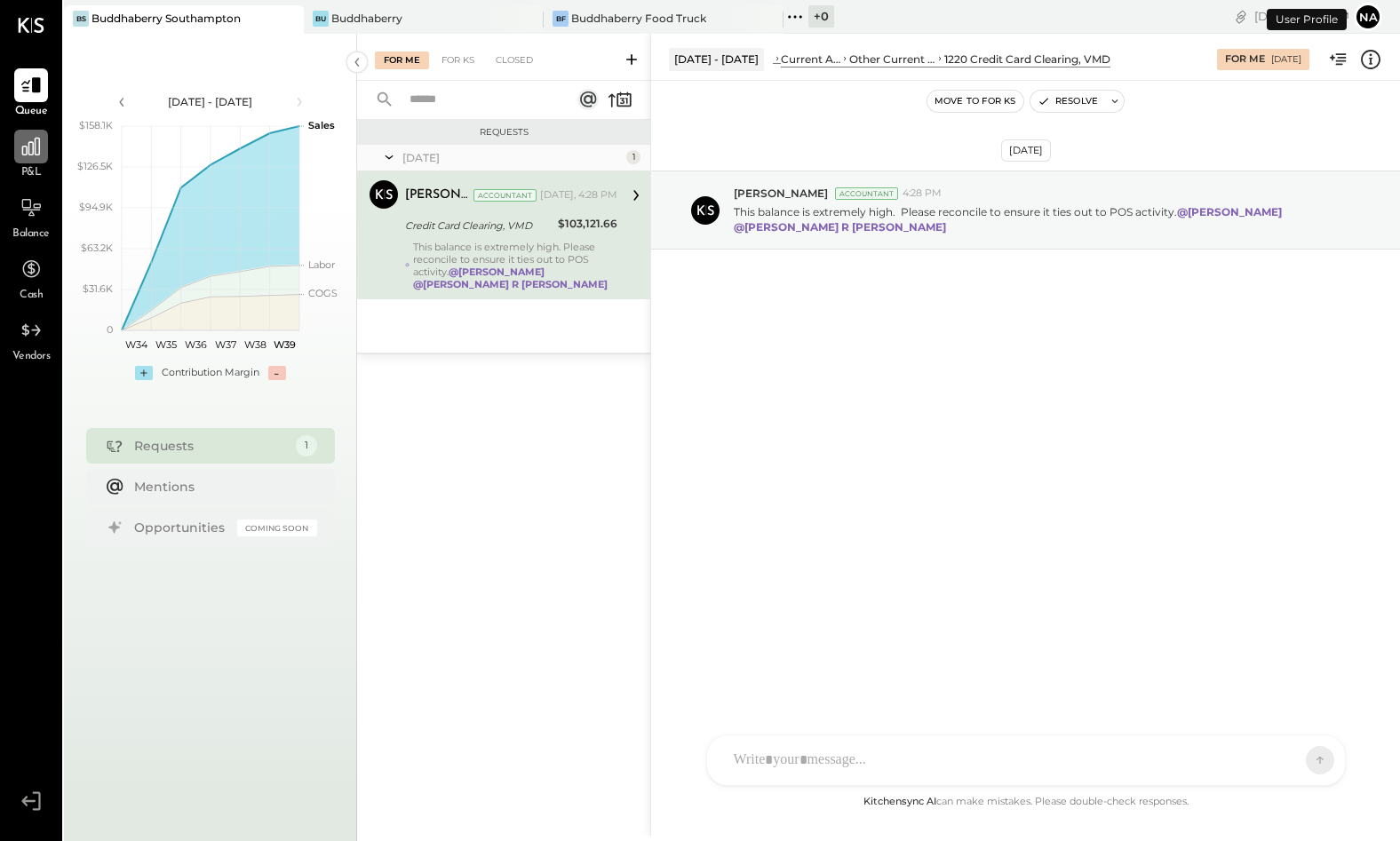
click at [28, 149] on icon at bounding box center [30, 146] width 18 height 18
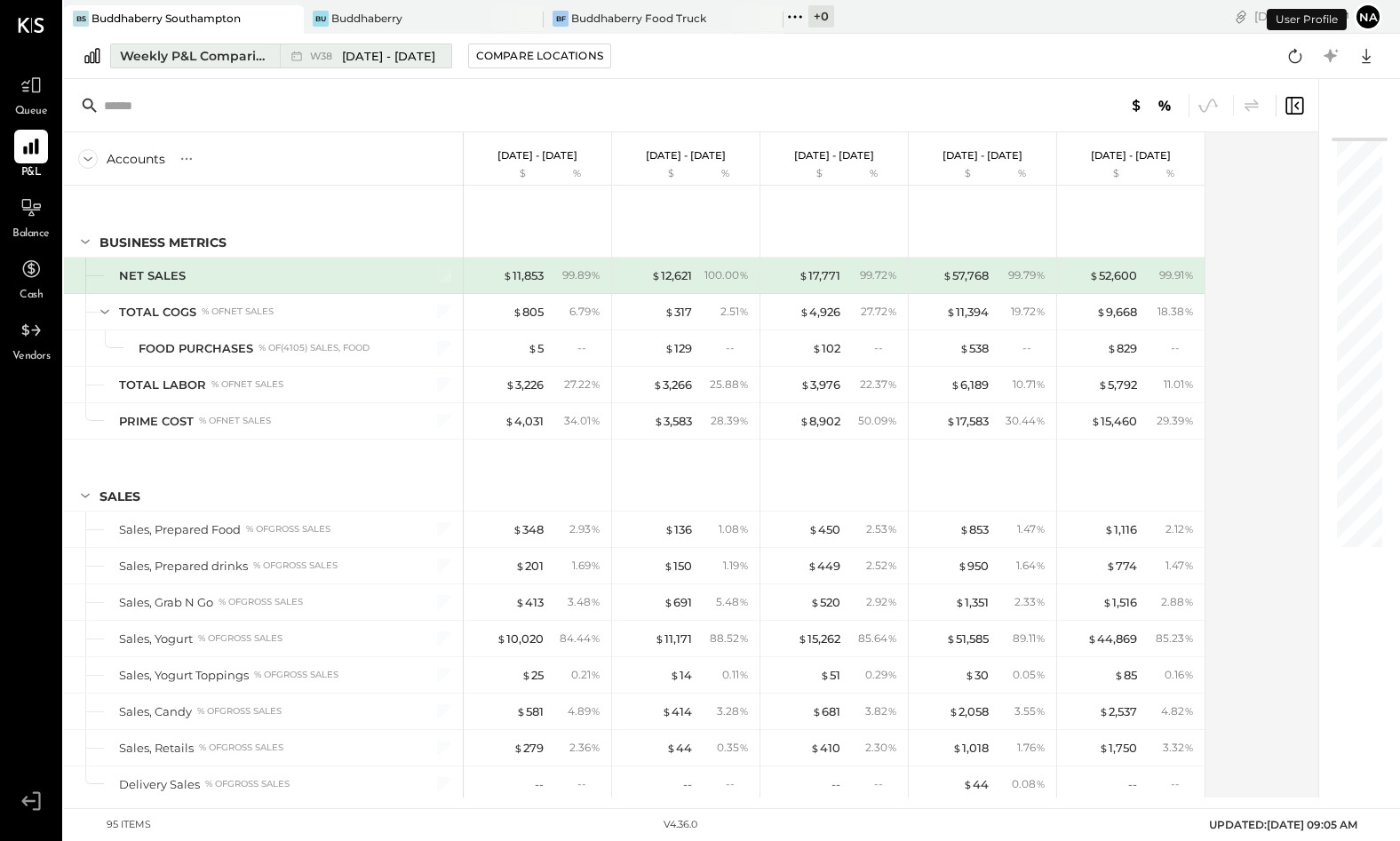
click at [202, 44] on button "Weekly P&L Comparison W38 [DATE] - [DATE]" at bounding box center [281, 56] width 342 height 25
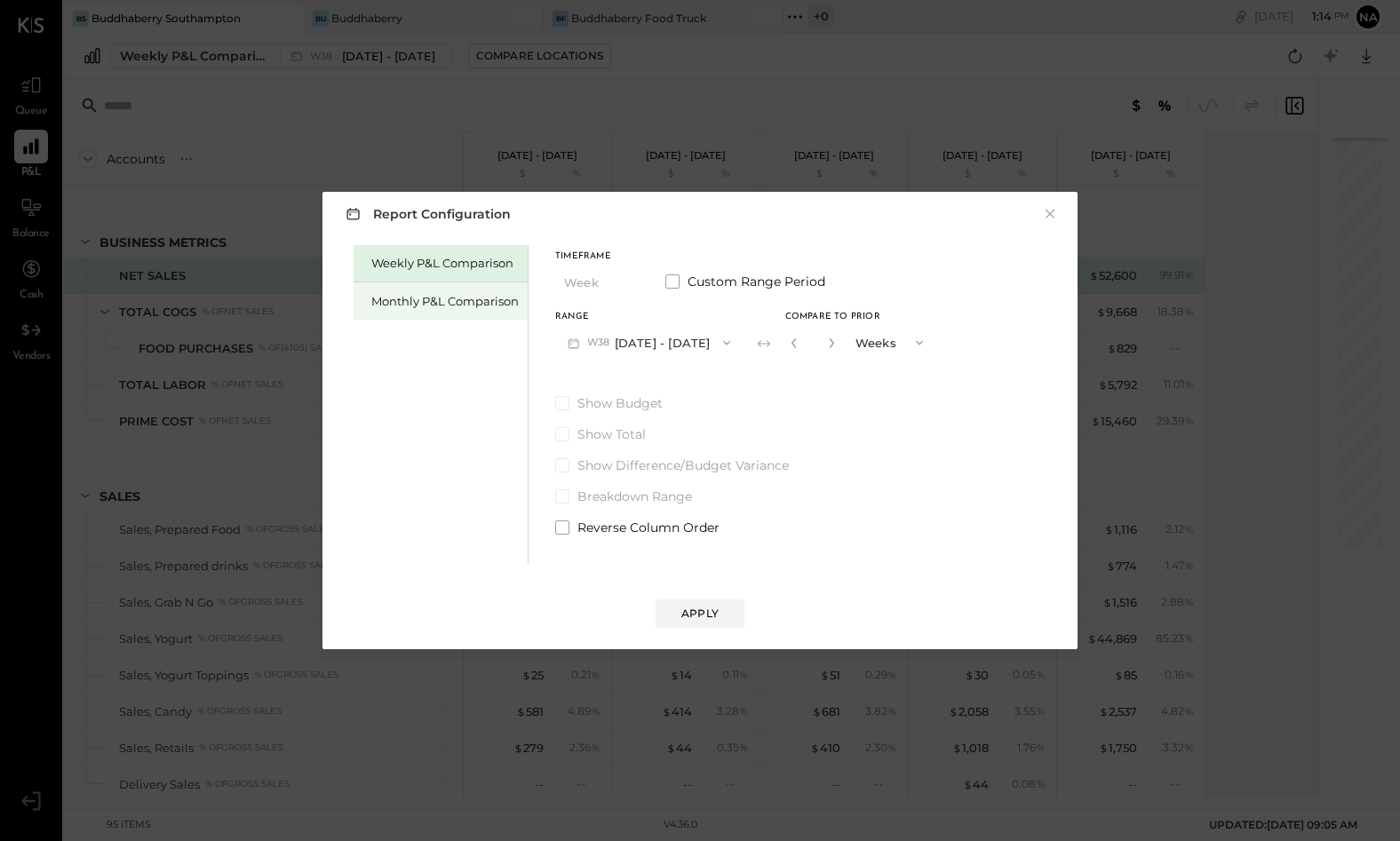
click at [457, 295] on div "Monthly P&L Comparison" at bounding box center [445, 302] width 147 height 17
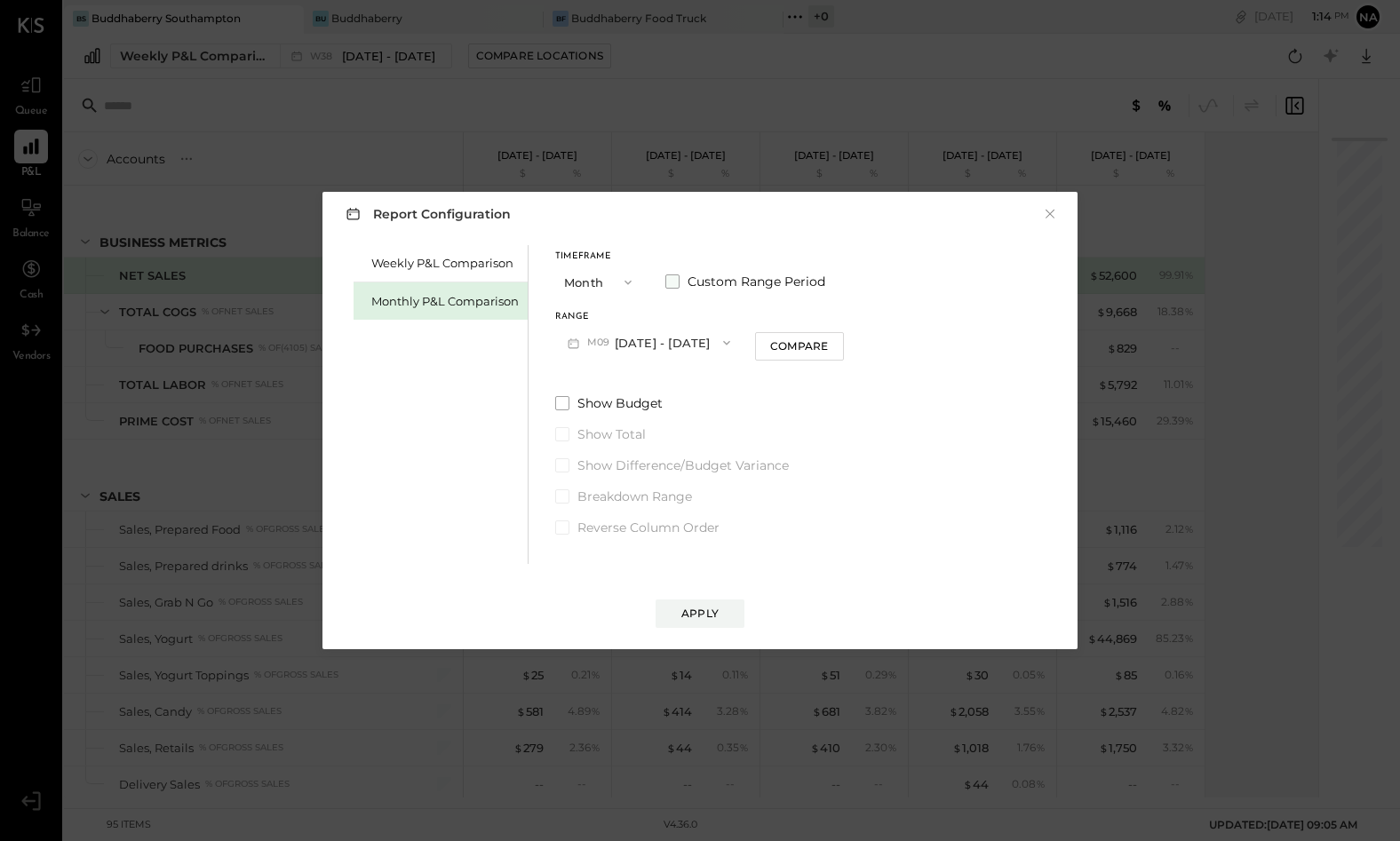
click at [672, 283] on span at bounding box center [672, 281] width 14 height 14
click at [628, 343] on button "[DATE]" at bounding box center [607, 342] width 105 height 33
click at [582, 296] on button "Month" at bounding box center [599, 282] width 89 height 33
click at [586, 346] on span "YTD" at bounding box center [578, 345] width 18 height 11
click at [567, 356] on span at bounding box center [562, 357] width 14 height 14
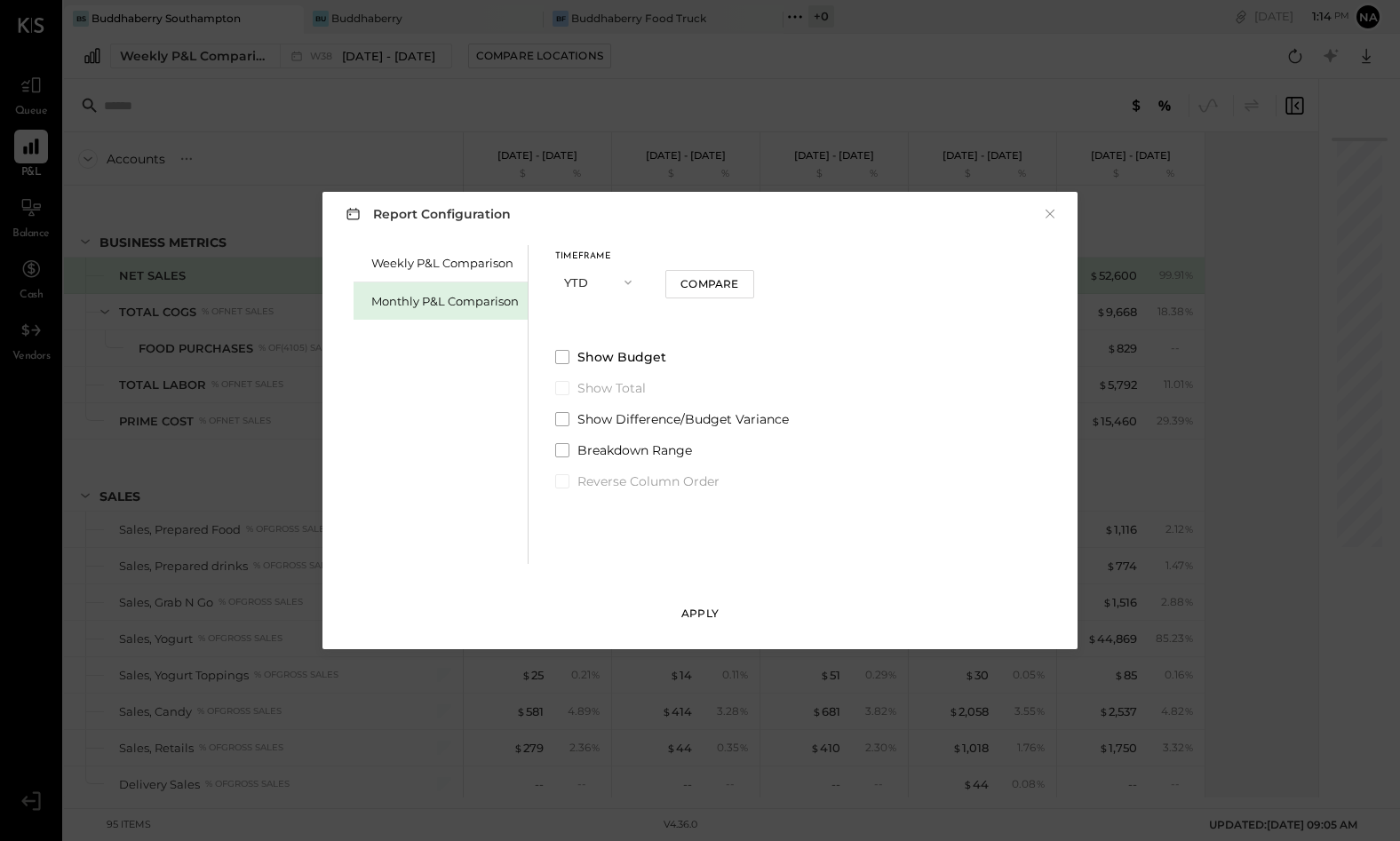
click at [702, 616] on div "Apply" at bounding box center [699, 613] width 37 height 15
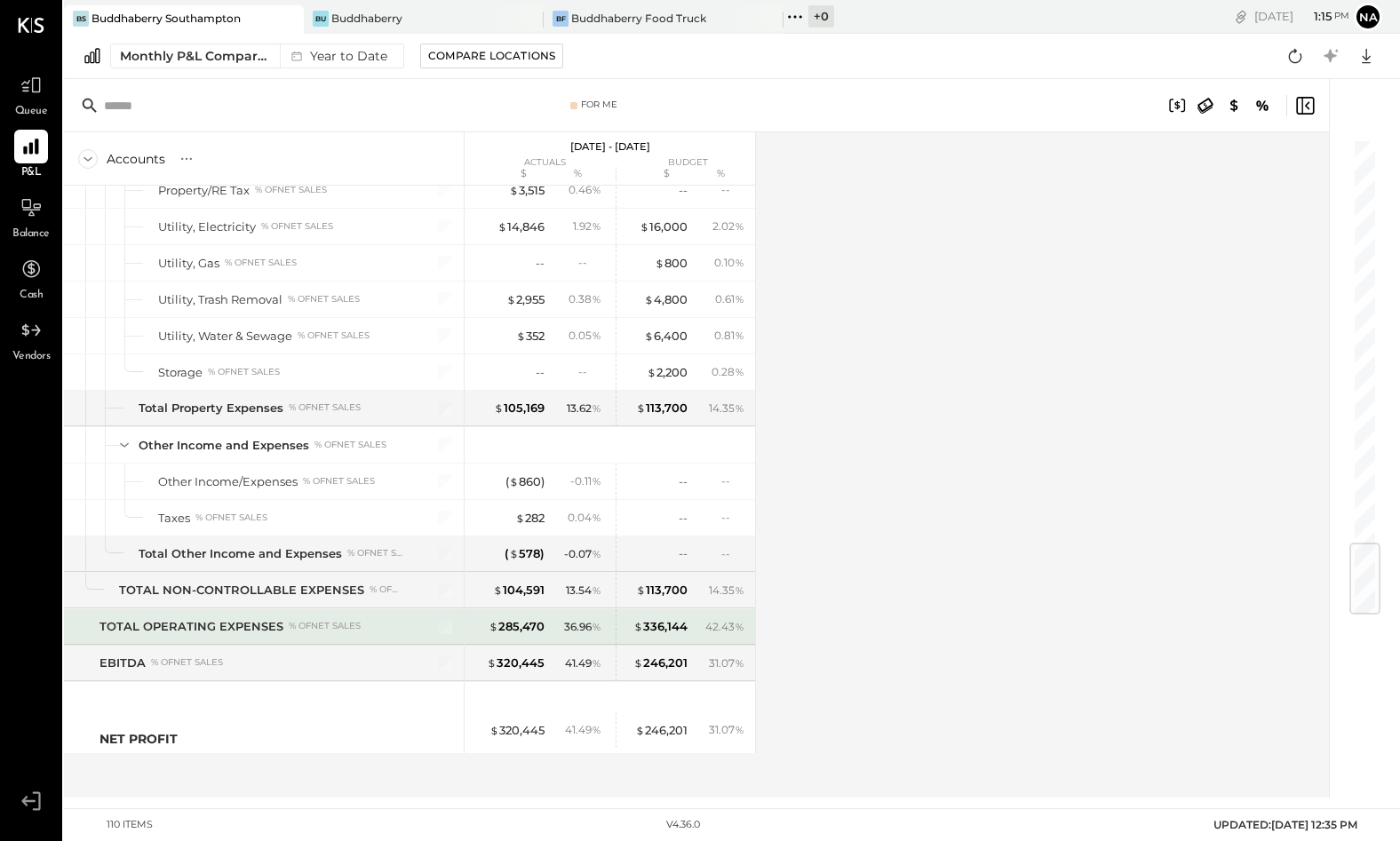
scroll to position [3430, 0]
